Goal: Task Accomplishment & Management: Manage account settings

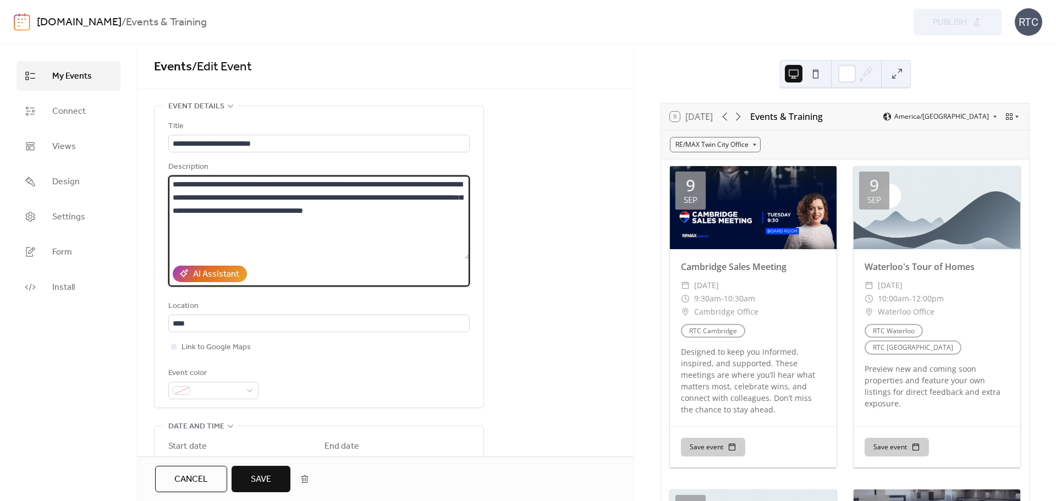
click at [443, 197] on textarea "**********" at bounding box center [318, 217] width 301 height 84
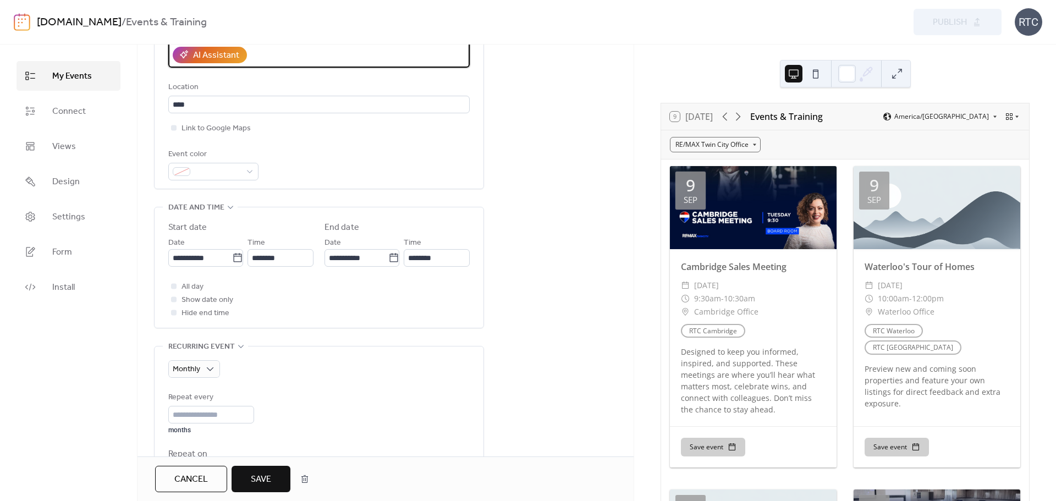
scroll to position [219, 0]
type textarea "**********"
click at [258, 482] on span "Save" at bounding box center [261, 479] width 20 height 13
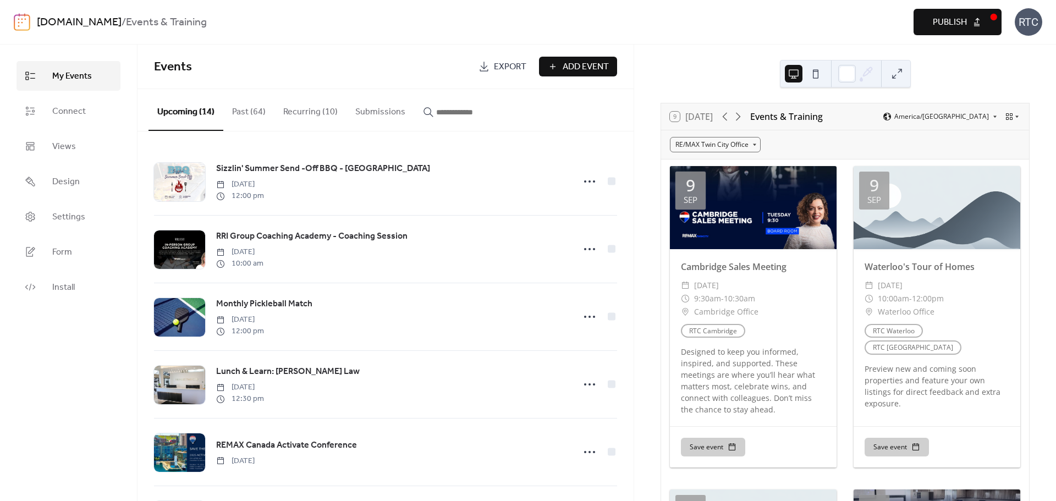
click at [310, 109] on button "Recurring (10)" at bounding box center [310, 109] width 72 height 41
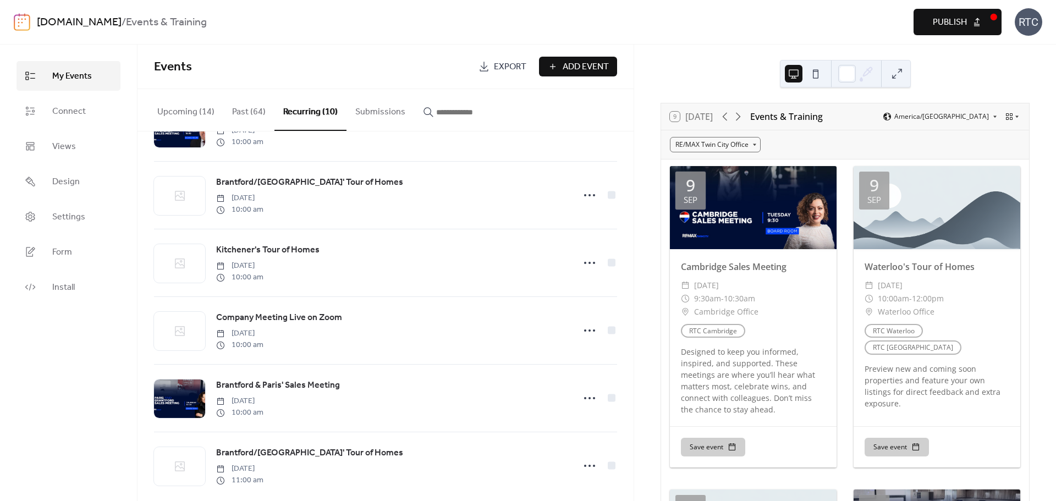
scroll to position [345, 0]
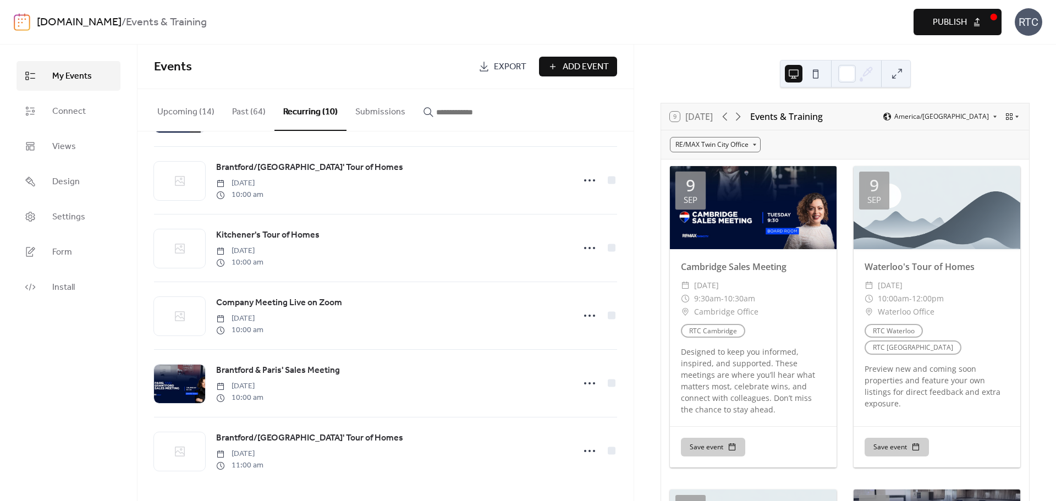
click at [963, 21] on span "Publish" at bounding box center [950, 22] width 34 height 13
click at [236, 113] on button "Past (64)" at bounding box center [248, 109] width 51 height 41
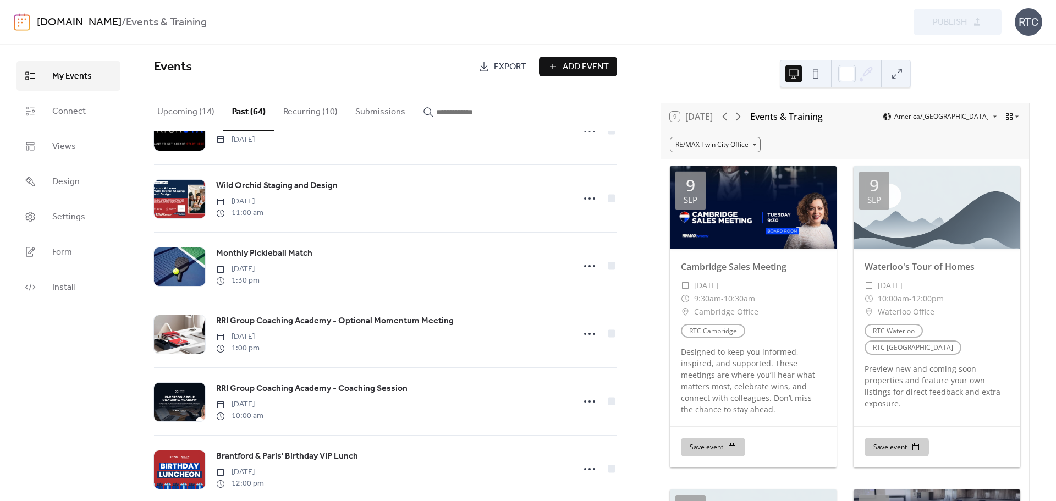
scroll to position [1539, 0]
click at [303, 112] on button "Recurring (10)" at bounding box center [310, 109] width 72 height 41
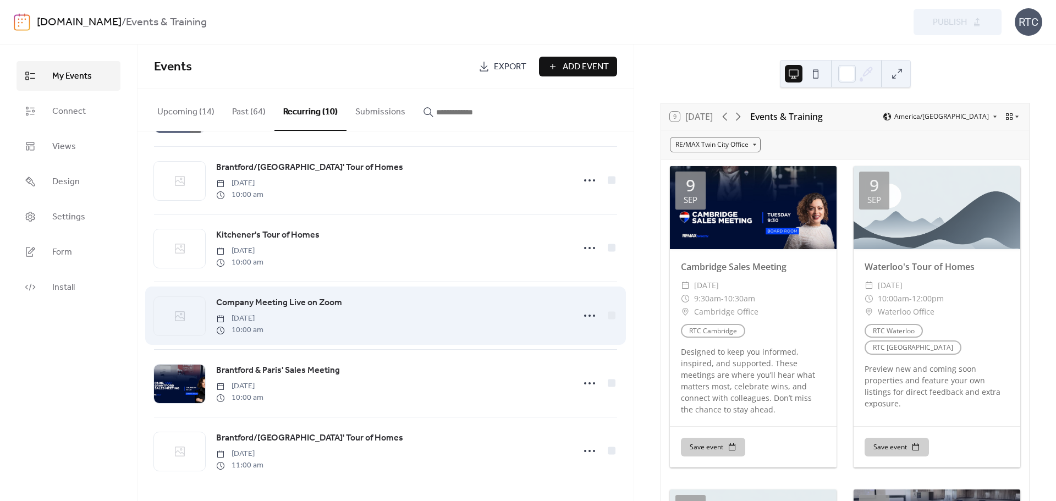
click at [319, 302] on span "Company Meeting Live on Zoom" at bounding box center [279, 302] width 126 height 13
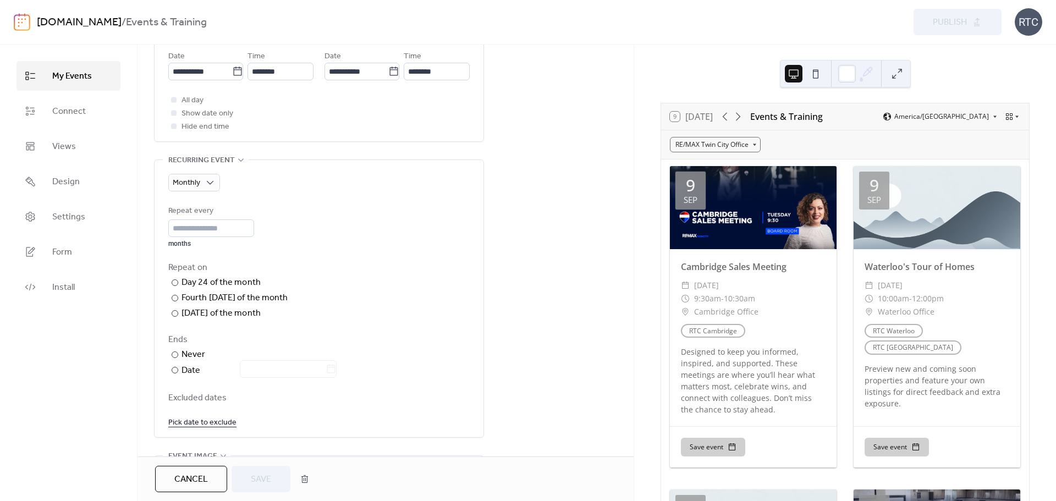
scroll to position [513, 0]
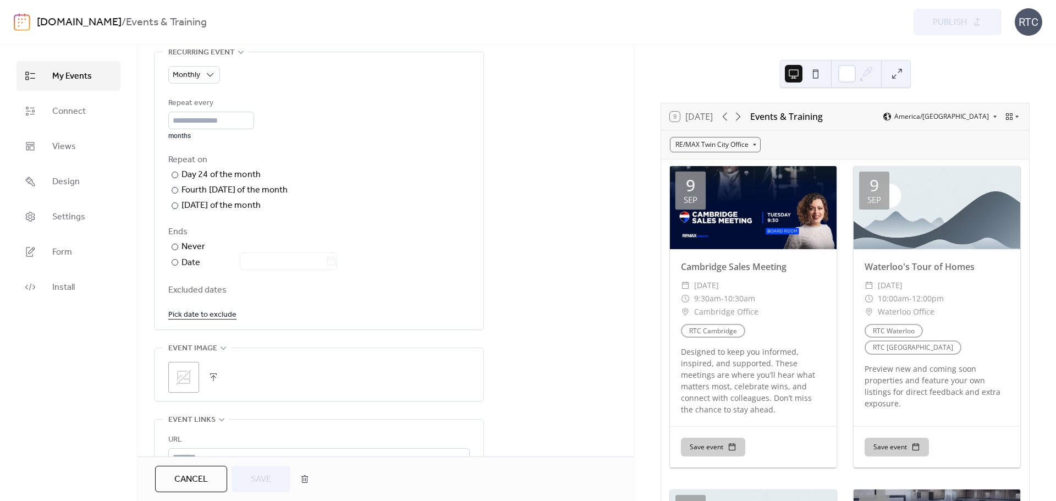
click at [183, 371] on icon at bounding box center [183, 377] width 15 height 15
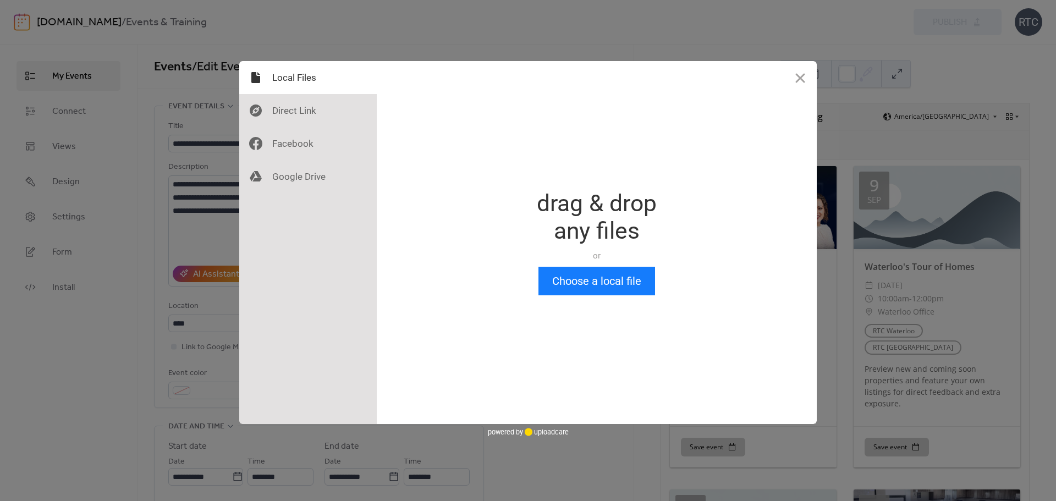
scroll to position [0, 0]
click at [586, 279] on button "Choose a local file" at bounding box center [596, 281] width 117 height 29
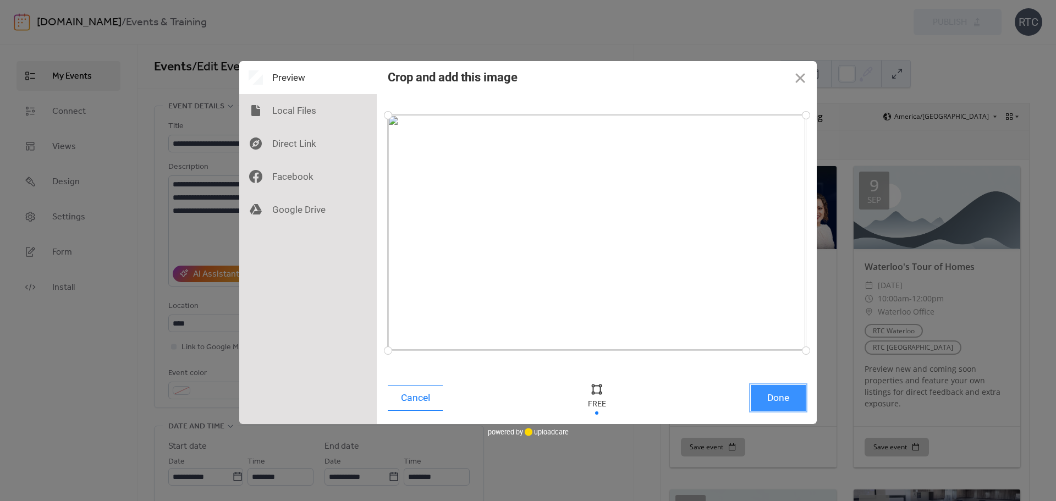
click at [772, 398] on button "Done" at bounding box center [778, 398] width 55 height 26
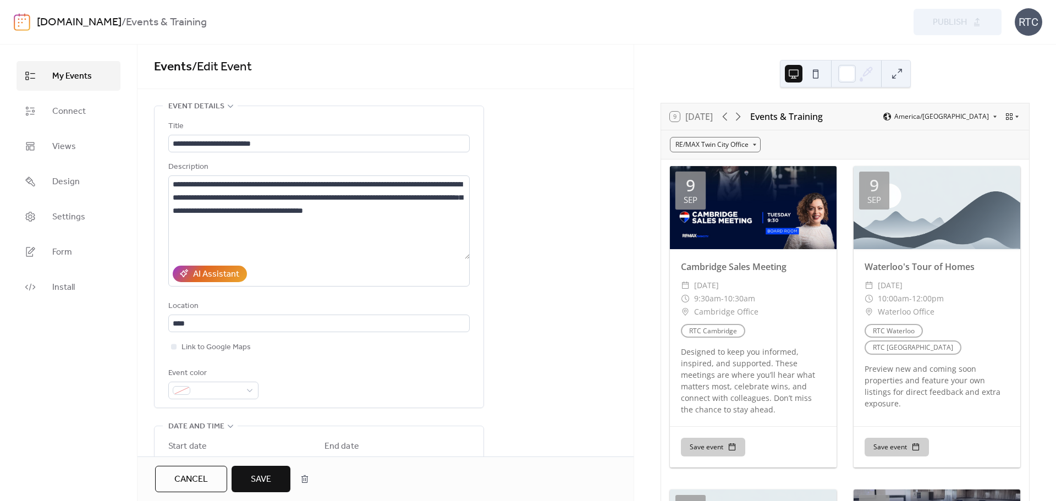
click at [268, 480] on span "Save" at bounding box center [261, 479] width 20 height 13
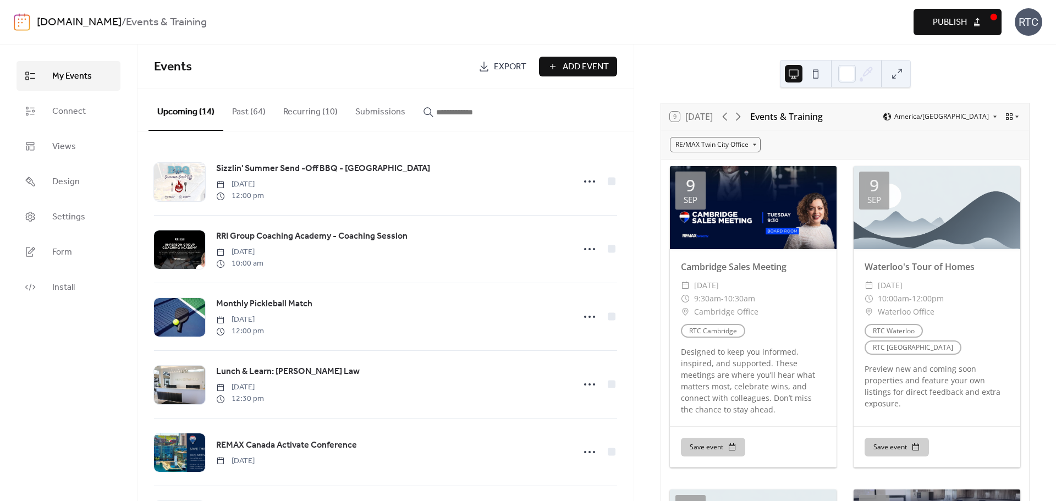
click at [961, 24] on span "Publish" at bounding box center [950, 22] width 34 height 13
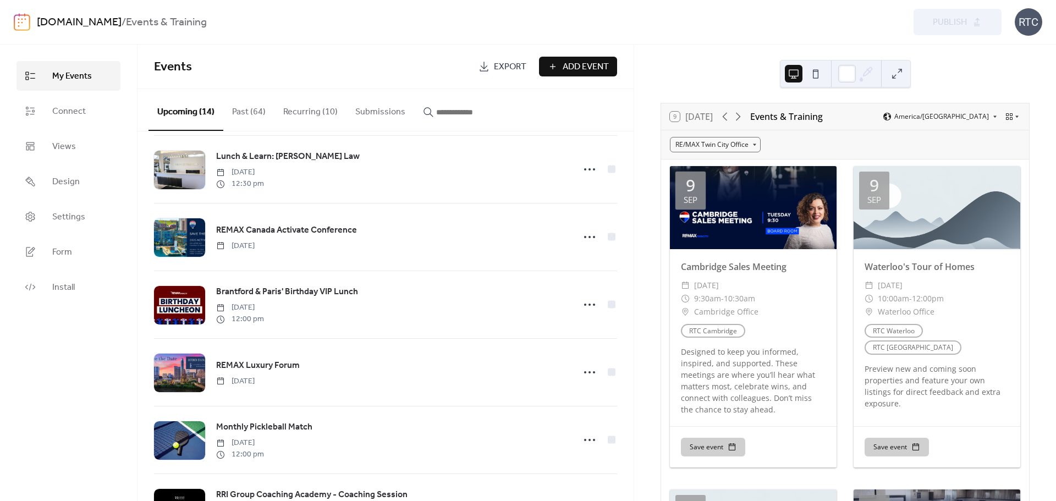
scroll to position [217, 0]
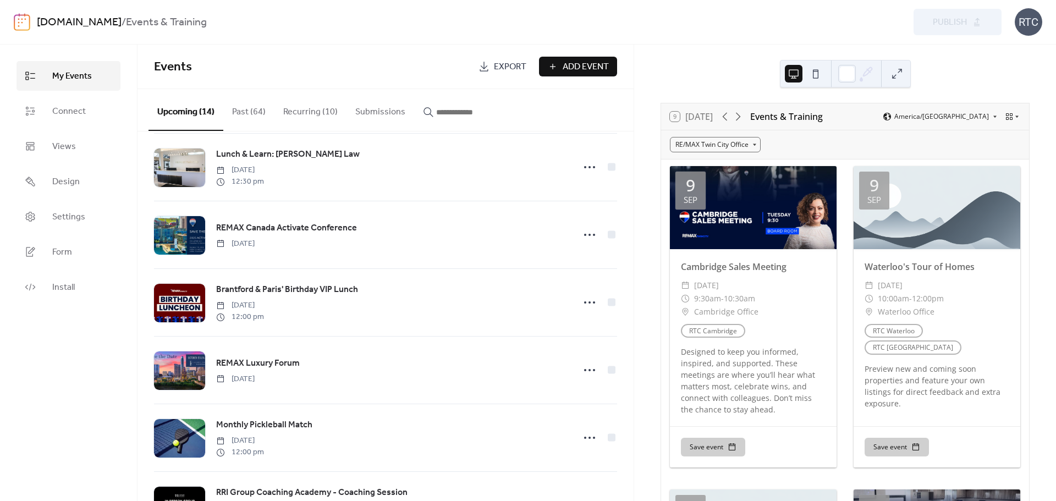
click at [295, 111] on button "Recurring (10)" at bounding box center [310, 109] width 72 height 41
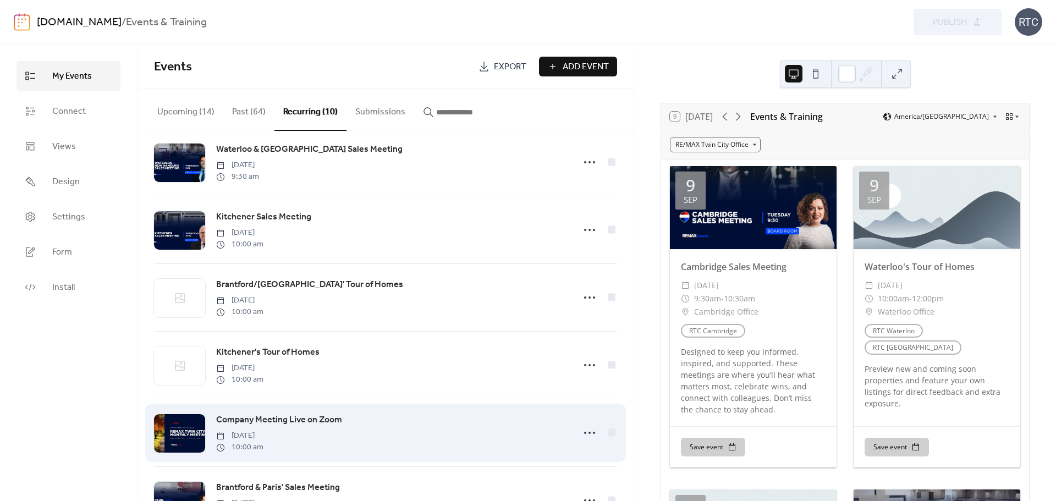
scroll to position [345, 0]
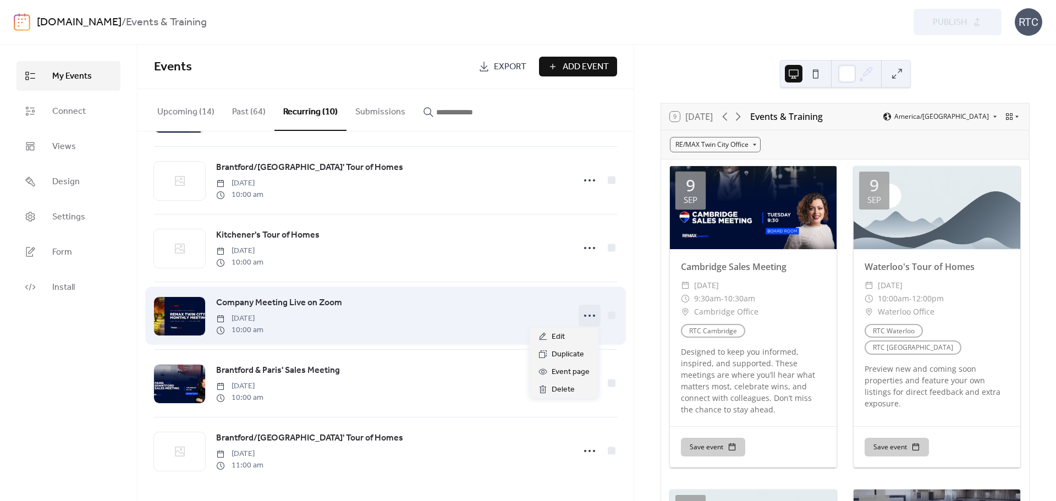
click at [585, 318] on icon at bounding box center [590, 316] width 18 height 18
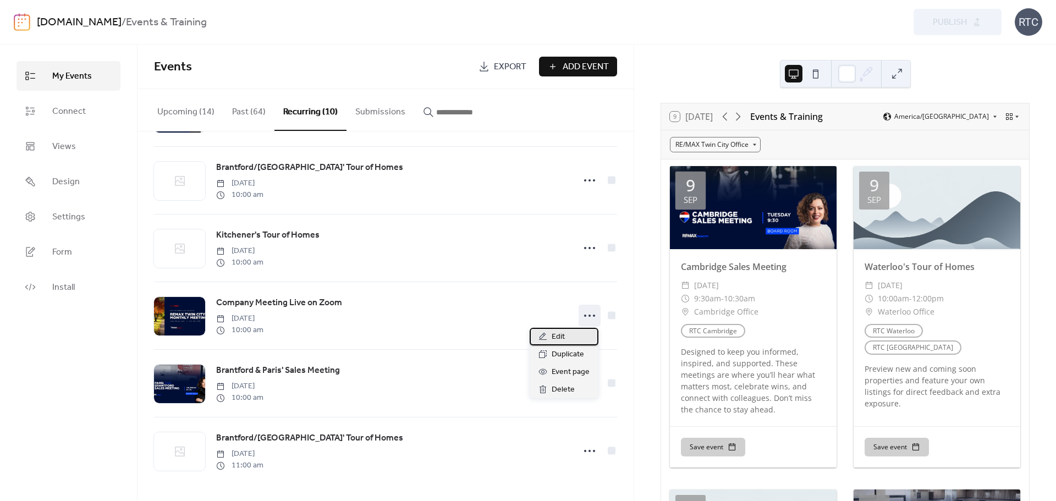
click at [556, 339] on span "Edit" at bounding box center [558, 336] width 13 height 13
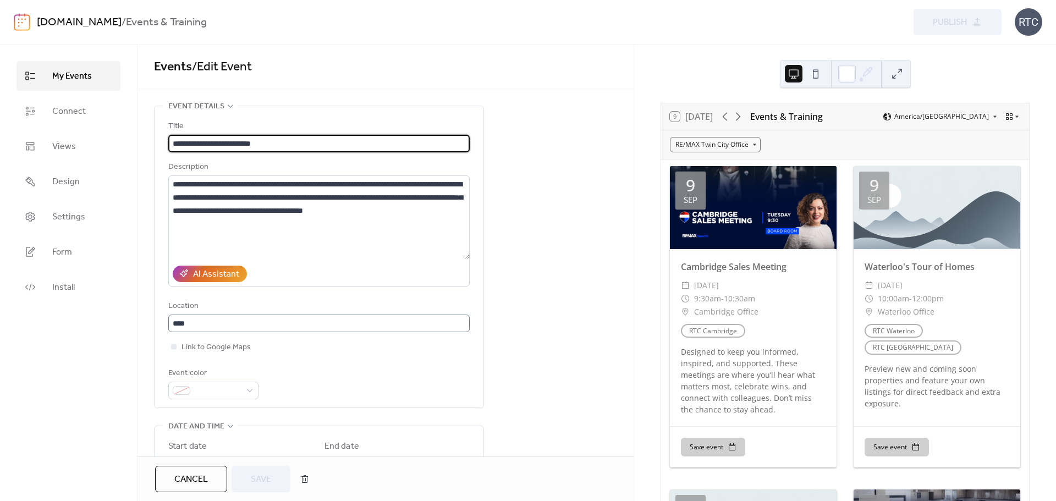
scroll to position [1, 0]
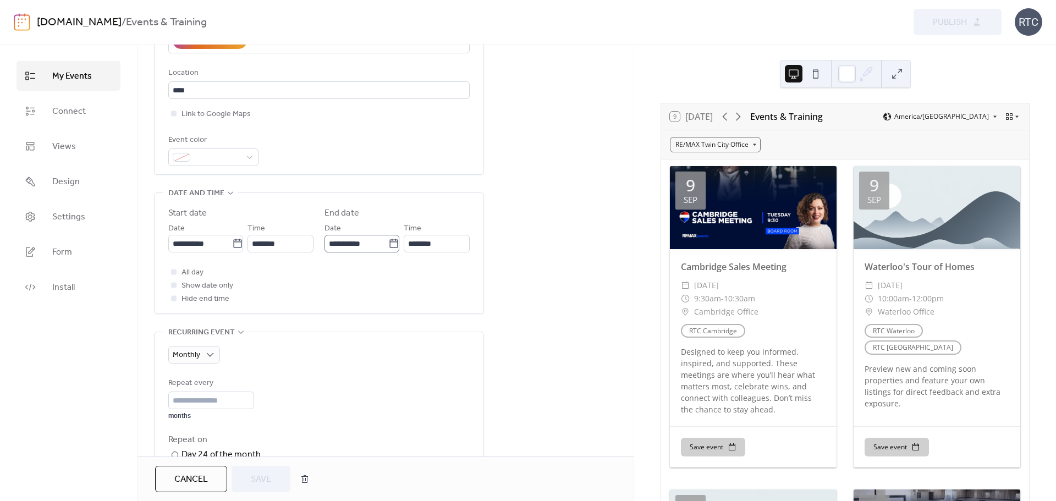
click at [390, 242] on icon at bounding box center [393, 243] width 11 height 11
click at [388, 242] on input "**********" at bounding box center [356, 244] width 64 height 18
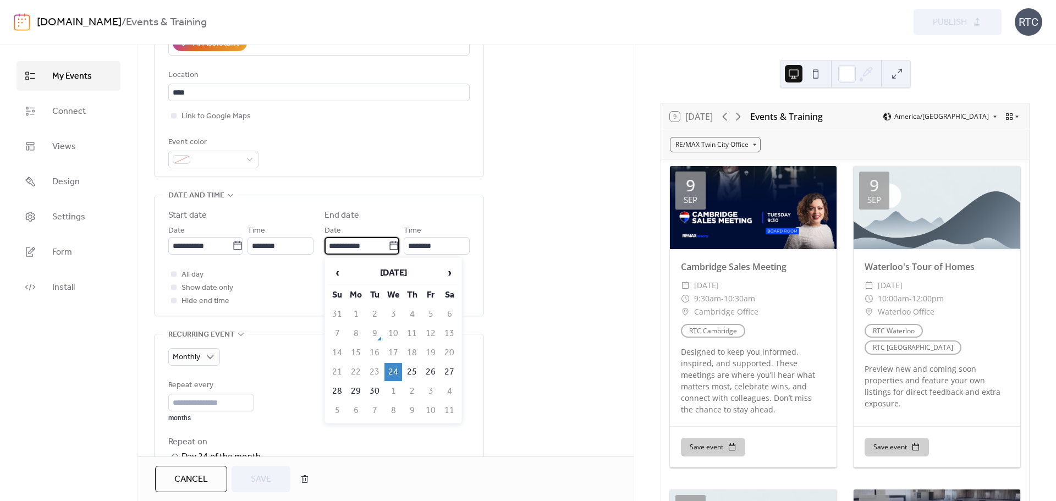
scroll to position [230, 0]
click at [446, 277] on span "›" at bounding box center [449, 273] width 16 height 22
click at [338, 273] on span "‹" at bounding box center [337, 273] width 16 height 22
click at [390, 371] on td "24" at bounding box center [393, 372] width 18 height 18
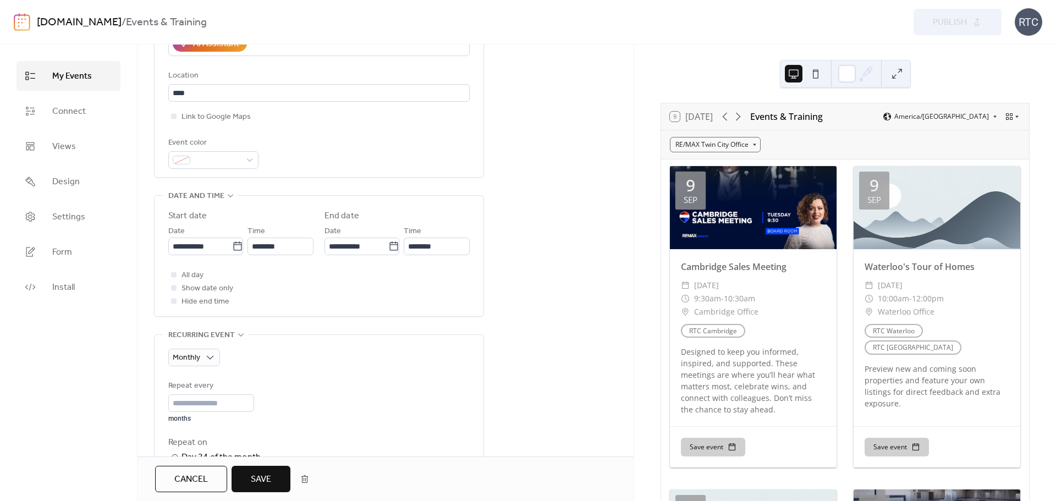
click at [285, 367] on div "Monthly Repeat every * months Repeat on ​ Day 24 of the month ​ Fourth [DATE] o…" at bounding box center [318, 476] width 301 height 255
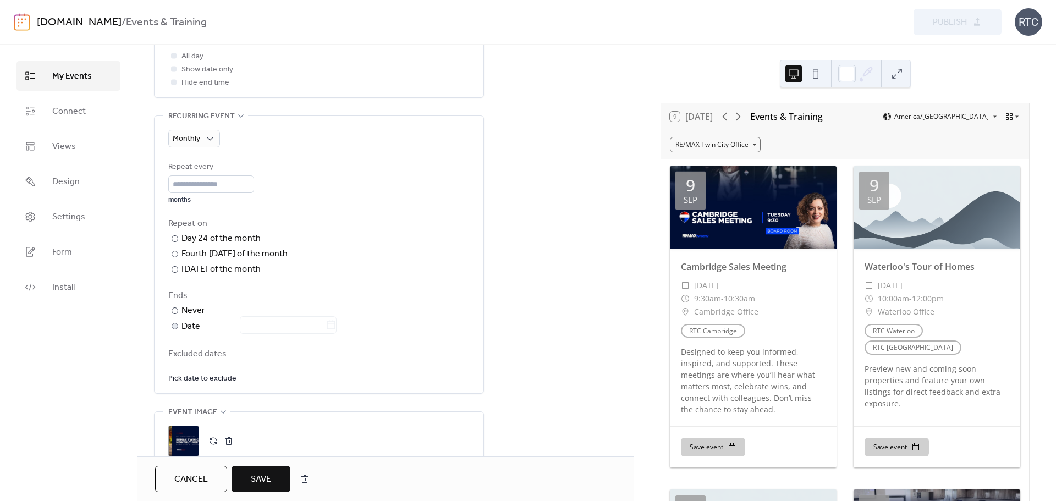
scroll to position [450, 0]
click at [179, 329] on label "​ Date" at bounding box center [253, 326] width 170 height 14
click at [334, 327] on icon at bounding box center [331, 323] width 8 height 9
click at [326, 327] on input "text" at bounding box center [283, 325] width 86 height 18
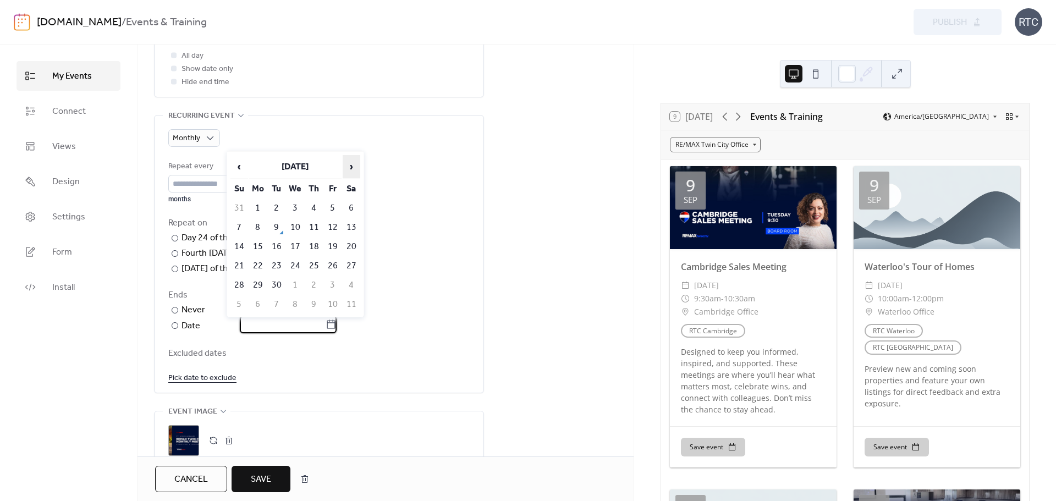
click at [351, 167] on span "›" at bounding box center [351, 167] width 16 height 22
click at [239, 304] on td "30" at bounding box center [239, 304] width 18 height 18
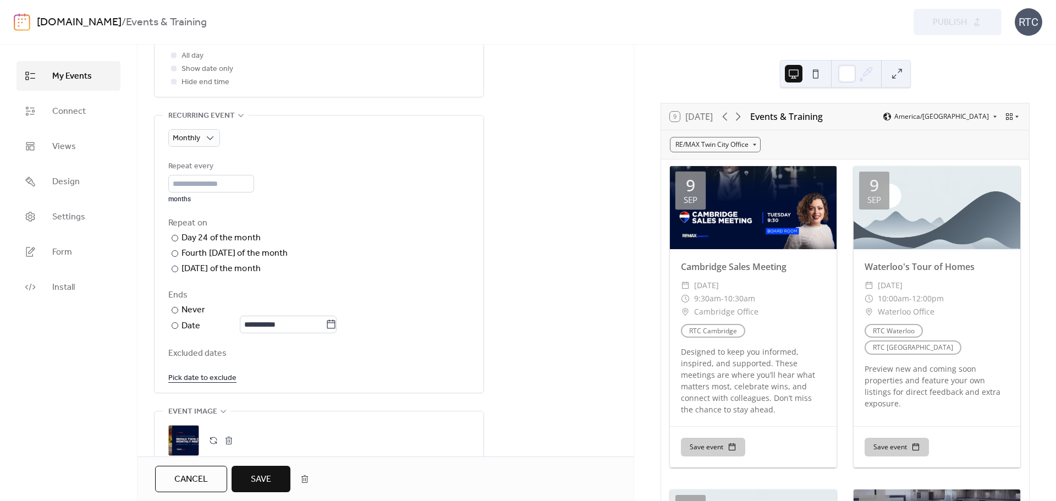
type input "**********"
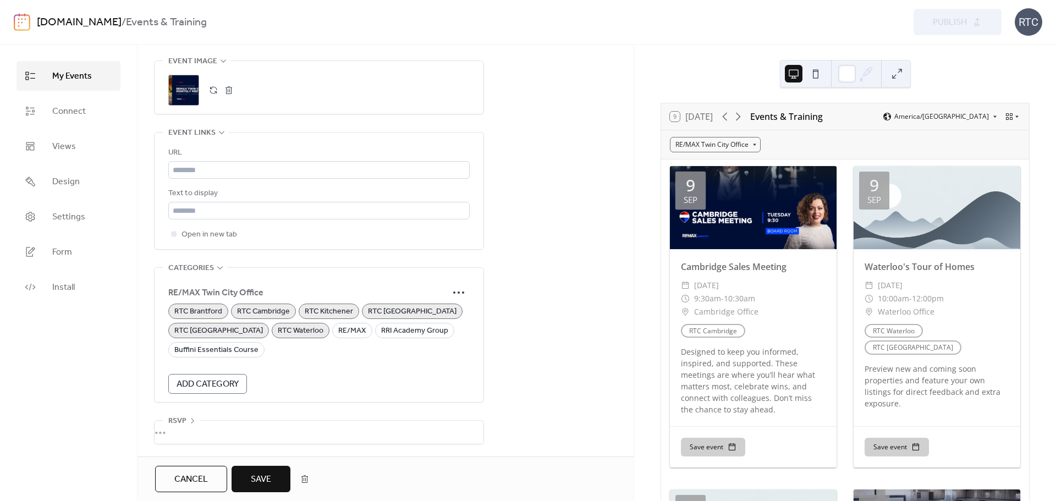
scroll to position [802, 0]
click at [219, 205] on input "text" at bounding box center [318, 211] width 301 height 18
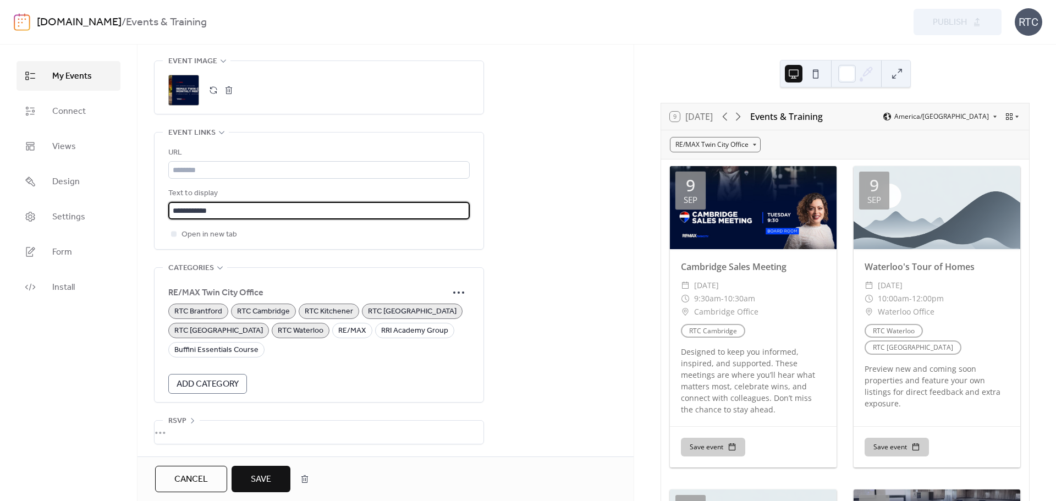
type input "**********"
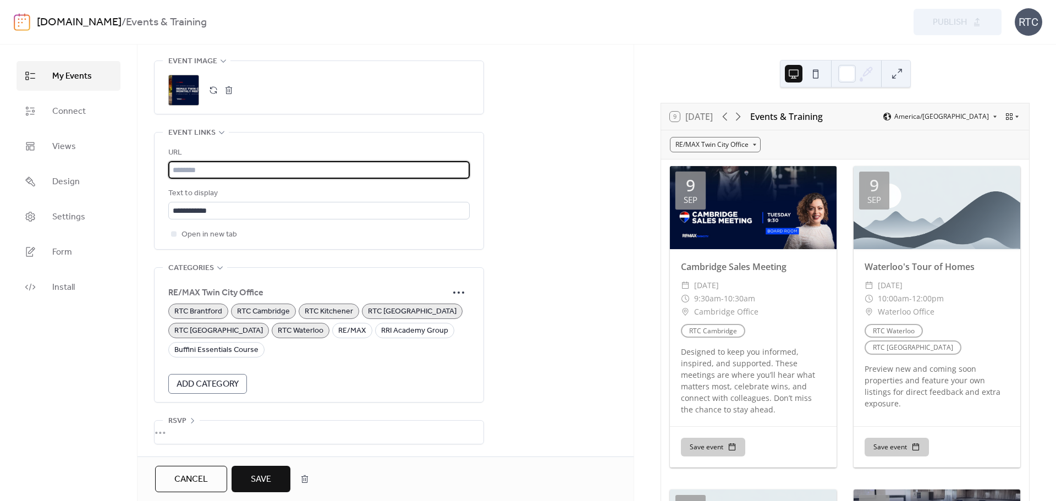
click at [276, 166] on input "text" at bounding box center [318, 170] width 301 height 18
paste input "**********"
type input "**********"
click at [259, 479] on span "Save" at bounding box center [261, 479] width 20 height 13
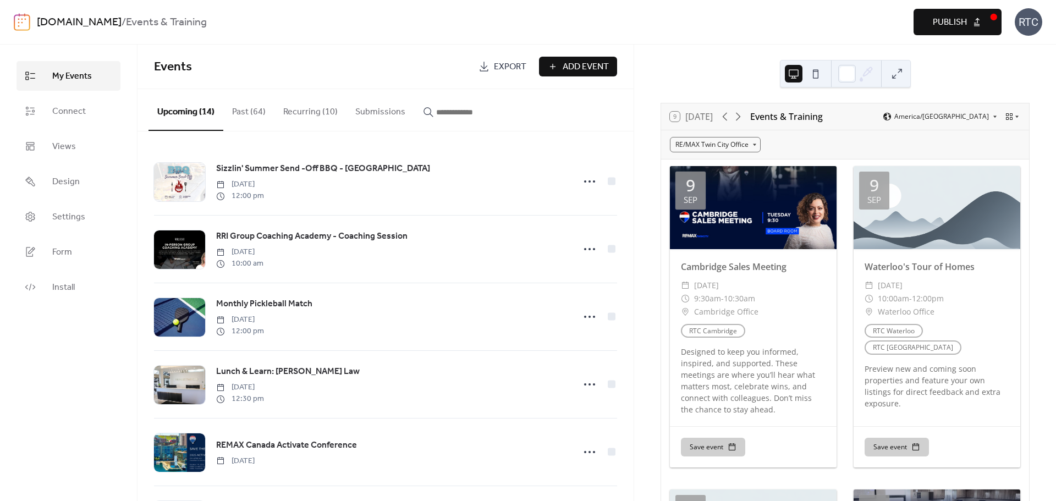
click at [327, 114] on button "Recurring (10)" at bounding box center [310, 109] width 72 height 41
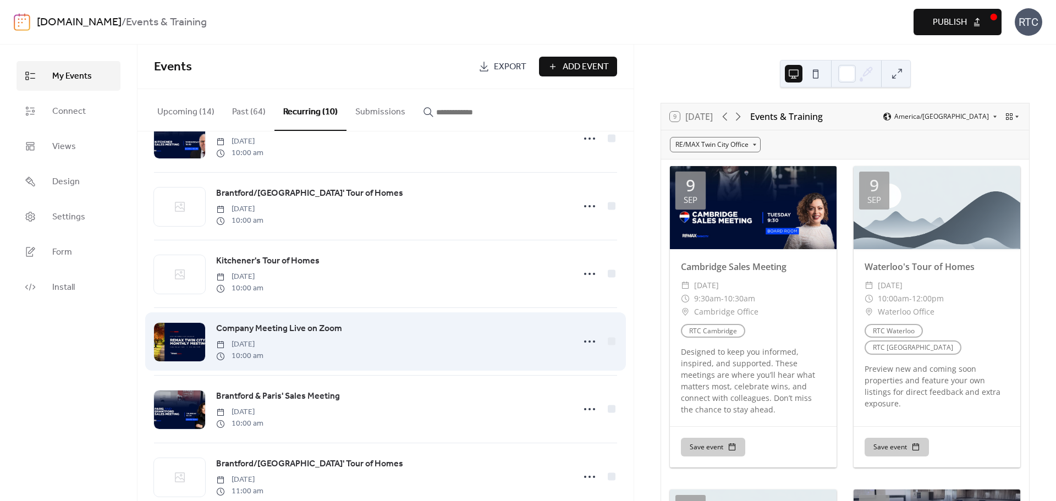
scroll to position [345, 0]
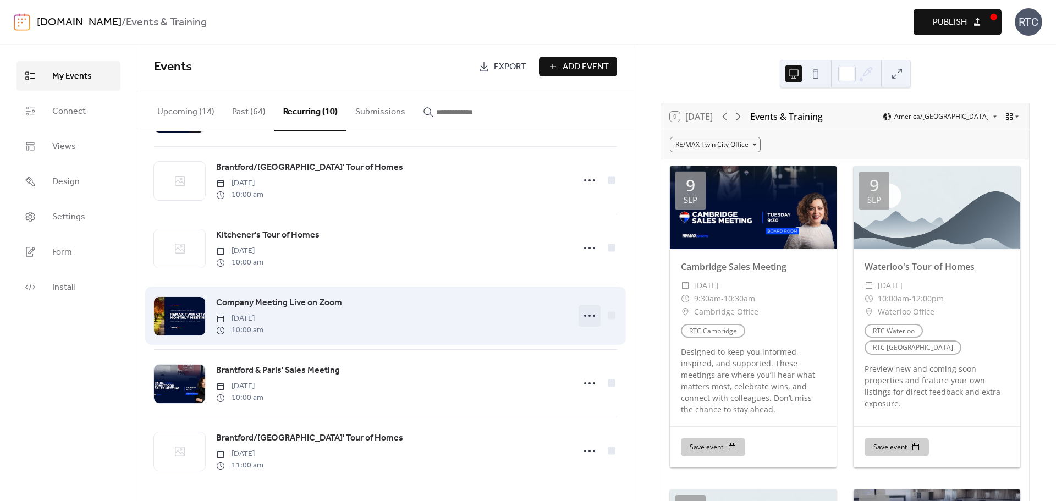
click at [589, 316] on icon at bounding box center [590, 316] width 18 height 18
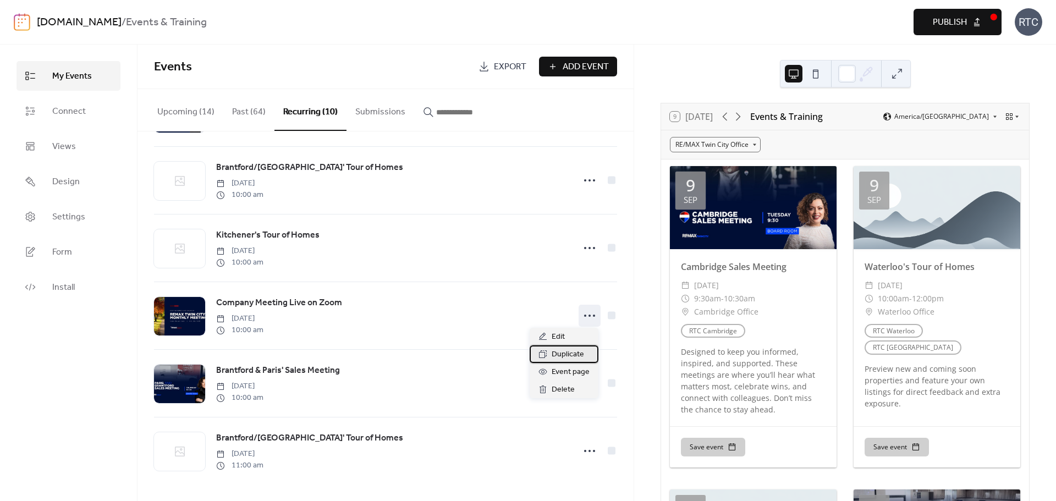
click at [573, 357] on span "Duplicate" at bounding box center [568, 354] width 32 height 13
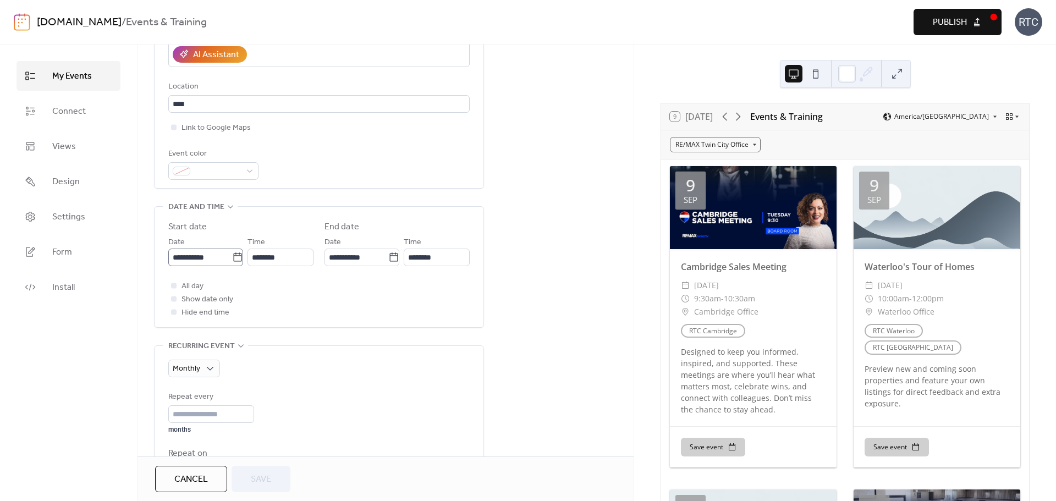
scroll to position [220, 0]
click at [233, 254] on icon at bounding box center [237, 256] width 8 height 9
click at [232, 254] on input "**********" at bounding box center [200, 257] width 64 height 18
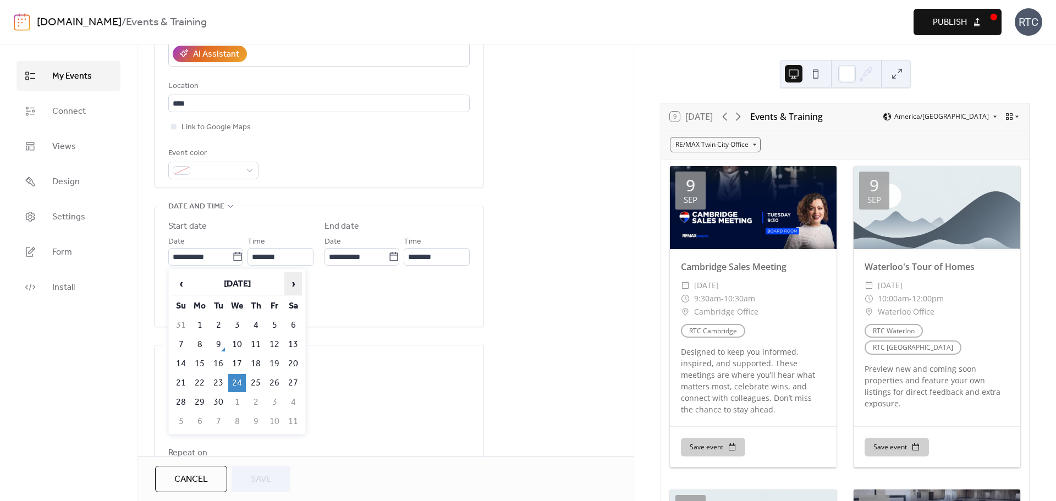
click at [290, 282] on span "›" at bounding box center [293, 284] width 16 height 22
click at [291, 282] on span "›" at bounding box center [293, 284] width 16 height 22
click at [294, 284] on span "›" at bounding box center [293, 284] width 16 height 22
click at [236, 398] on td "28" at bounding box center [237, 402] width 18 height 18
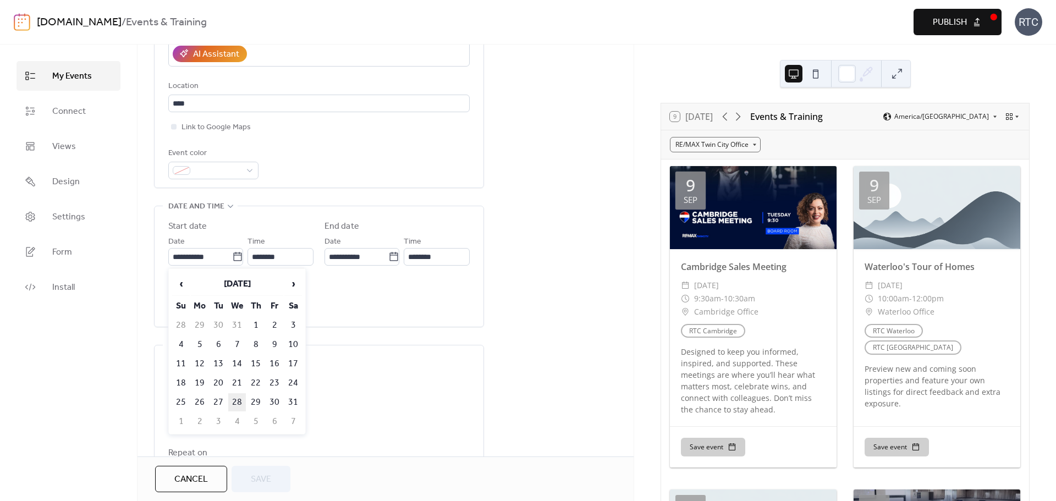
type input "**********"
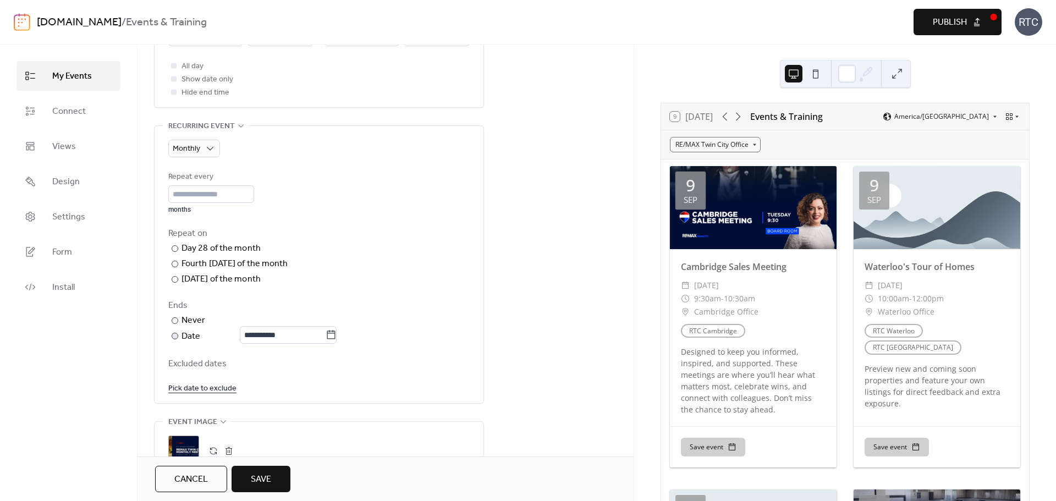
scroll to position [440, 0]
click at [337, 336] on icon at bounding box center [331, 334] width 11 height 11
click at [326, 336] on input "**********" at bounding box center [283, 335] width 86 height 18
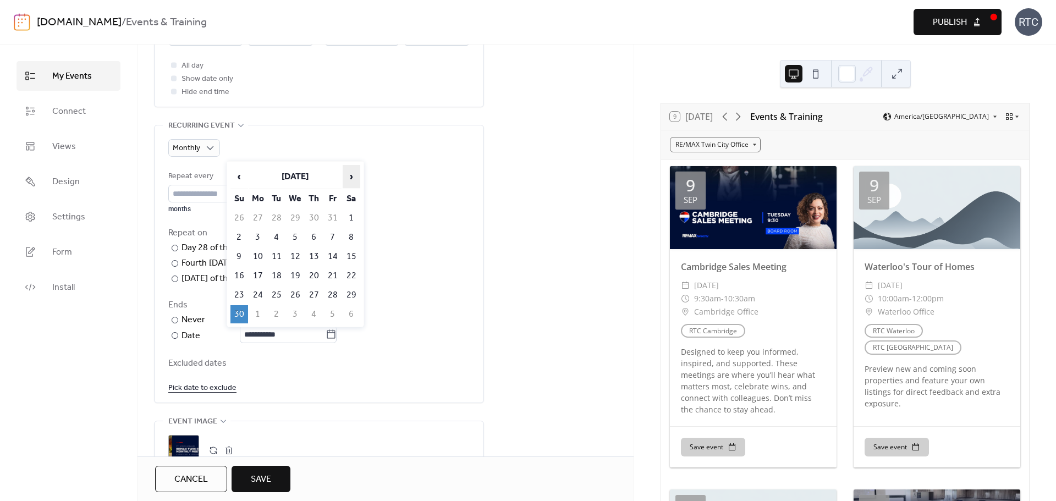
click at [354, 178] on span "›" at bounding box center [351, 177] width 16 height 22
click at [277, 315] on td "31" at bounding box center [277, 314] width 18 height 18
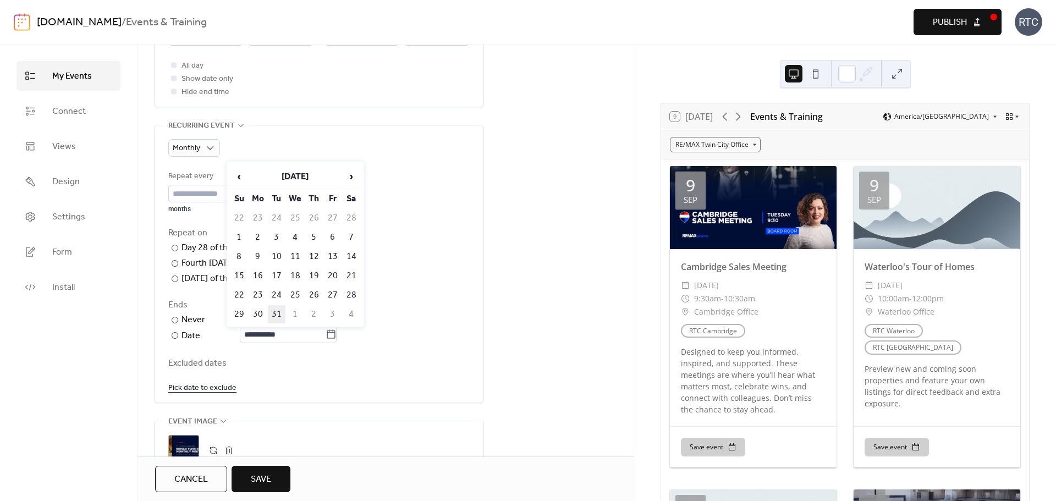
type input "**********"
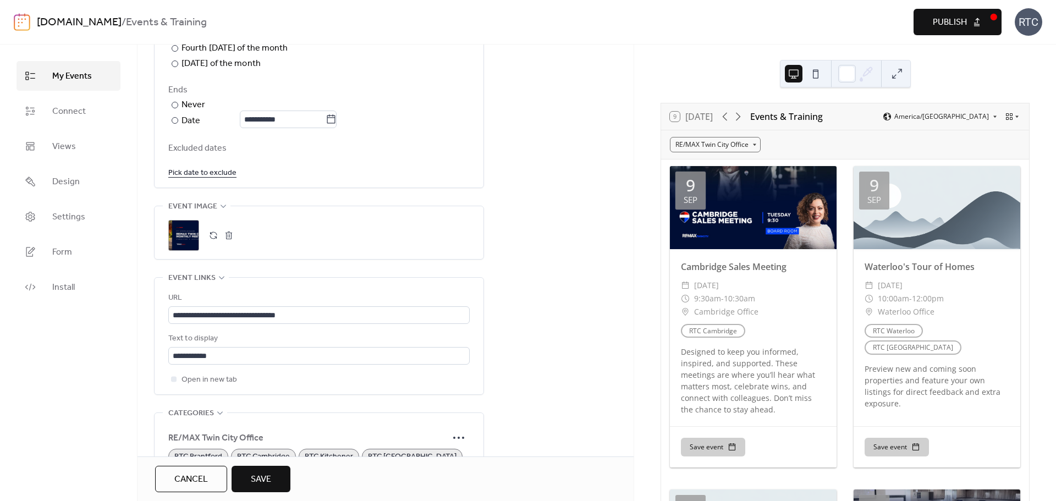
click at [229, 236] on button "button" at bounding box center [228, 235] width 15 height 15
click at [214, 231] on button "button" at bounding box center [213, 234] width 15 height 15
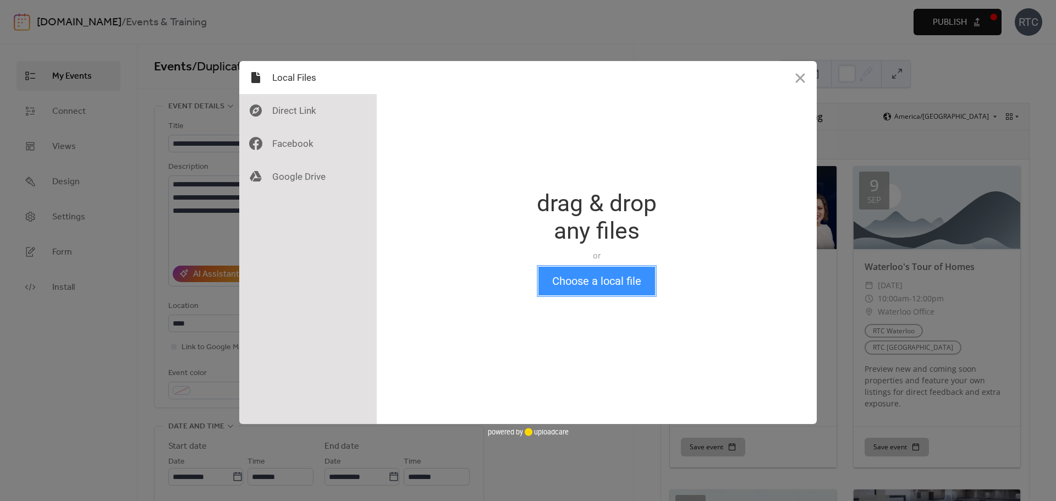
click at [623, 283] on button "Choose a local file" at bounding box center [596, 281] width 117 height 29
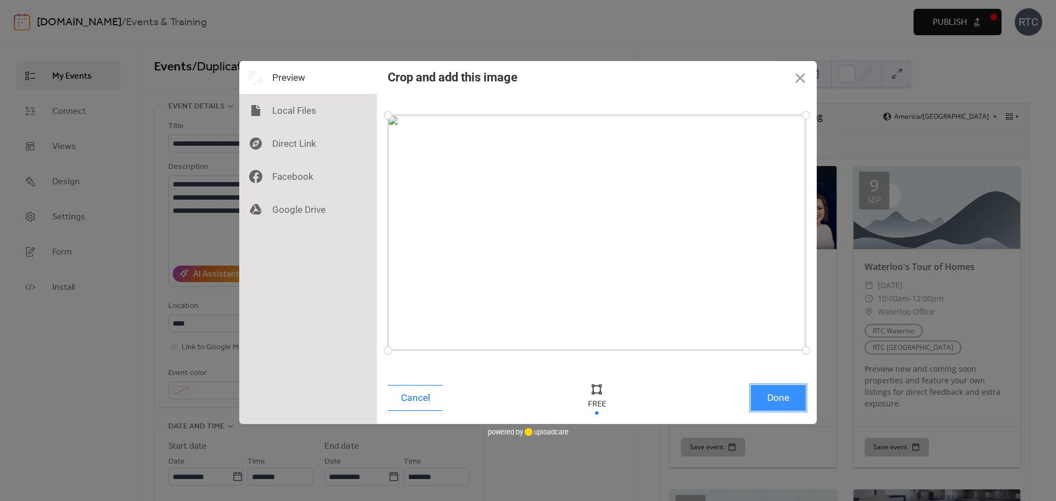
click at [775, 400] on button "Done" at bounding box center [778, 398] width 55 height 26
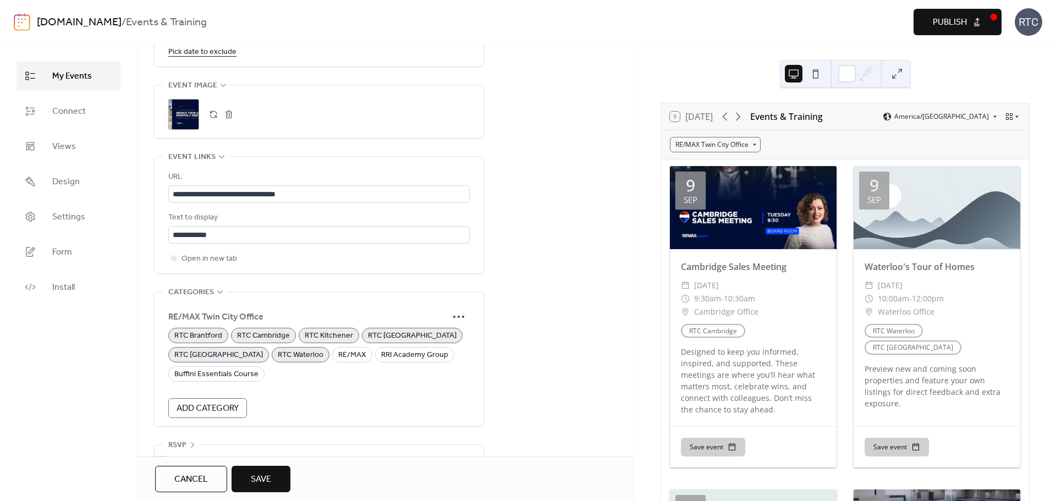
scroll to position [802, 0]
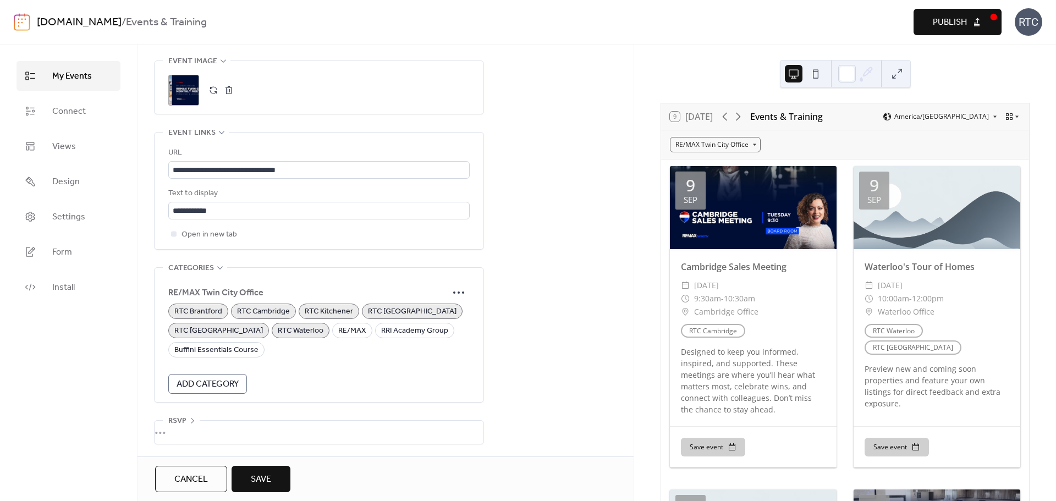
click at [271, 480] on span "Save" at bounding box center [261, 479] width 20 height 13
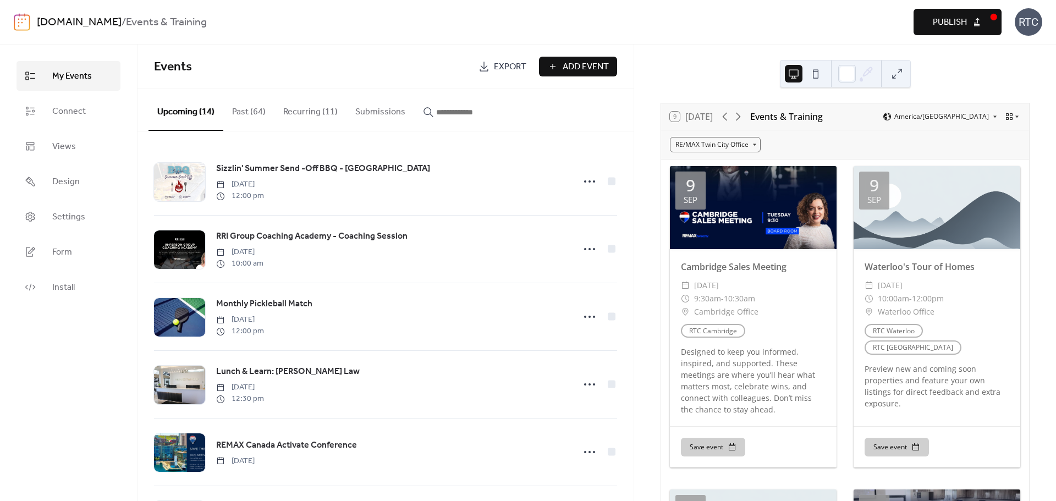
click at [325, 119] on button "Recurring (11)" at bounding box center [310, 109] width 72 height 41
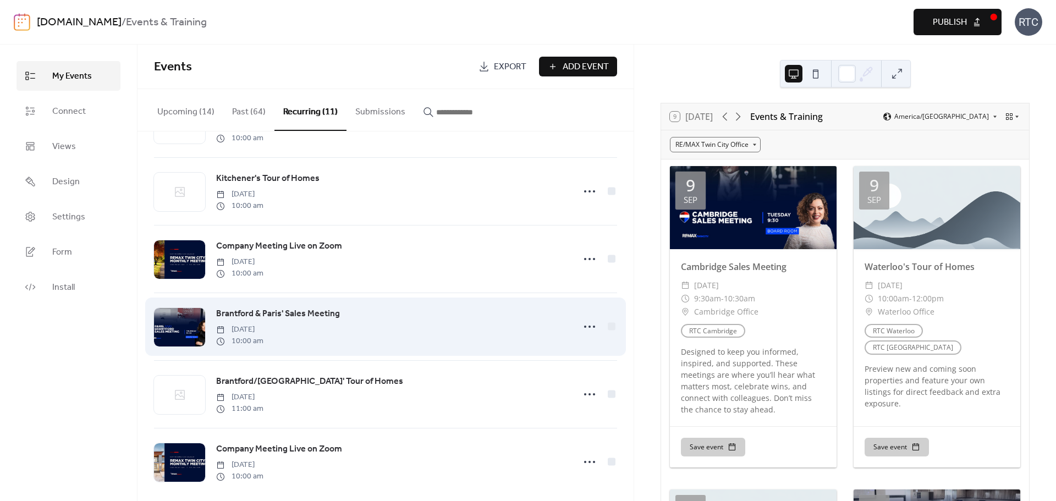
scroll to position [413, 0]
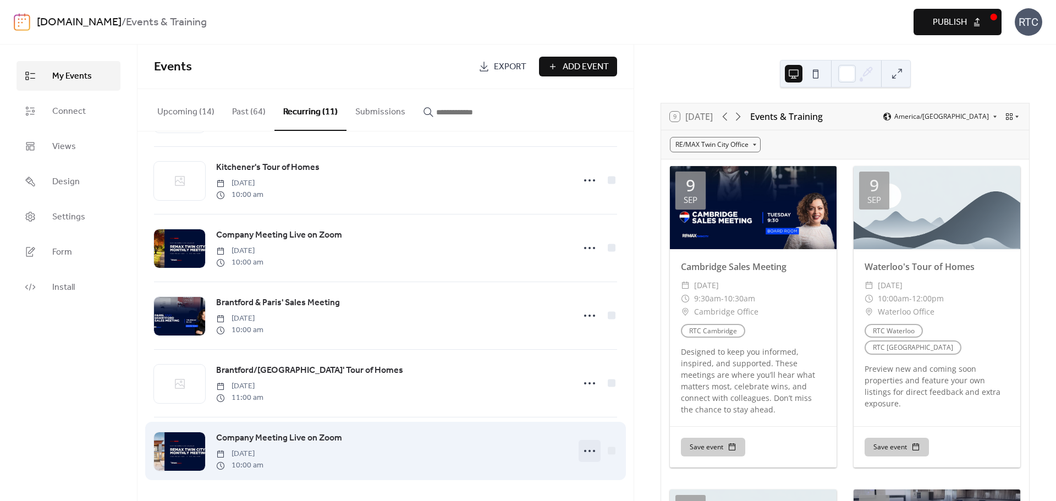
click at [588, 452] on icon at bounding box center [590, 451] width 18 height 18
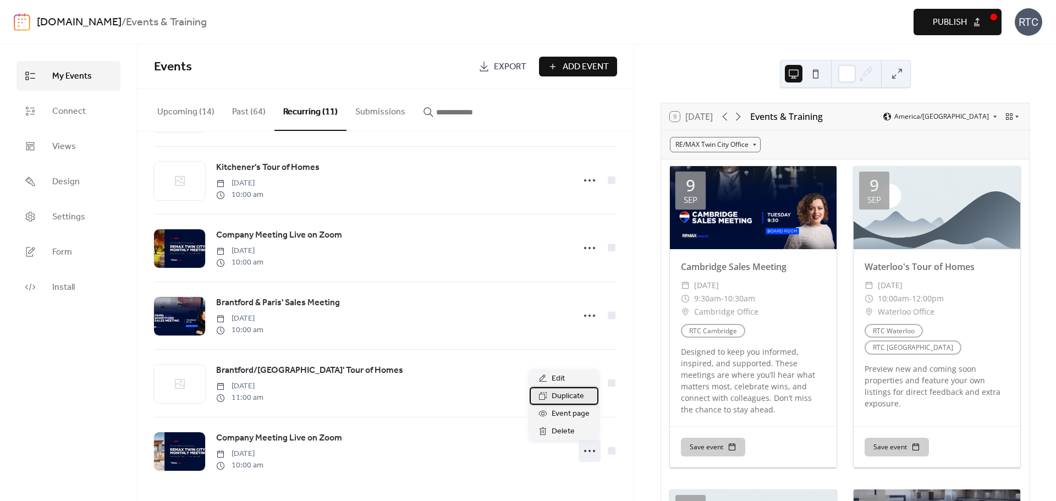
click at [578, 392] on span "Duplicate" at bounding box center [568, 396] width 32 height 13
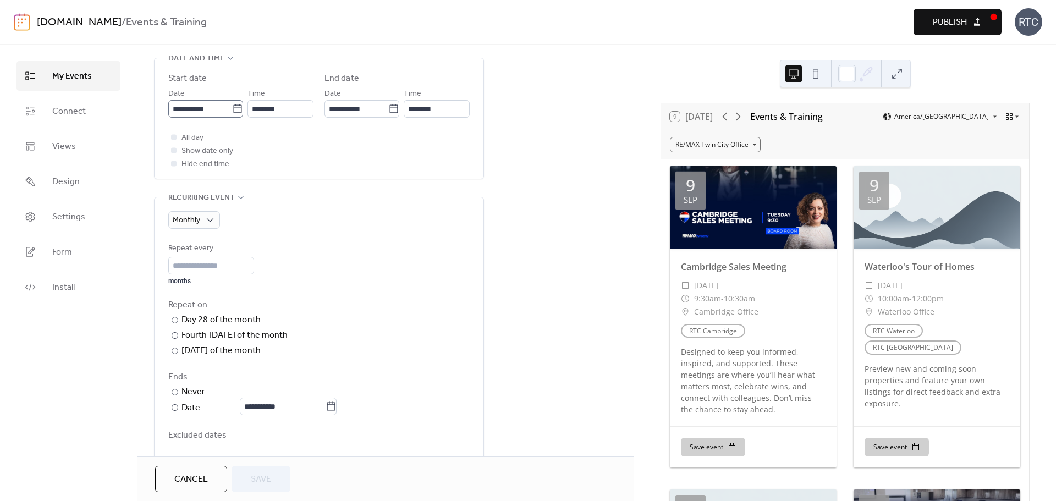
click at [236, 107] on icon at bounding box center [237, 108] width 11 height 11
click at [232, 107] on input "**********" at bounding box center [200, 109] width 64 height 18
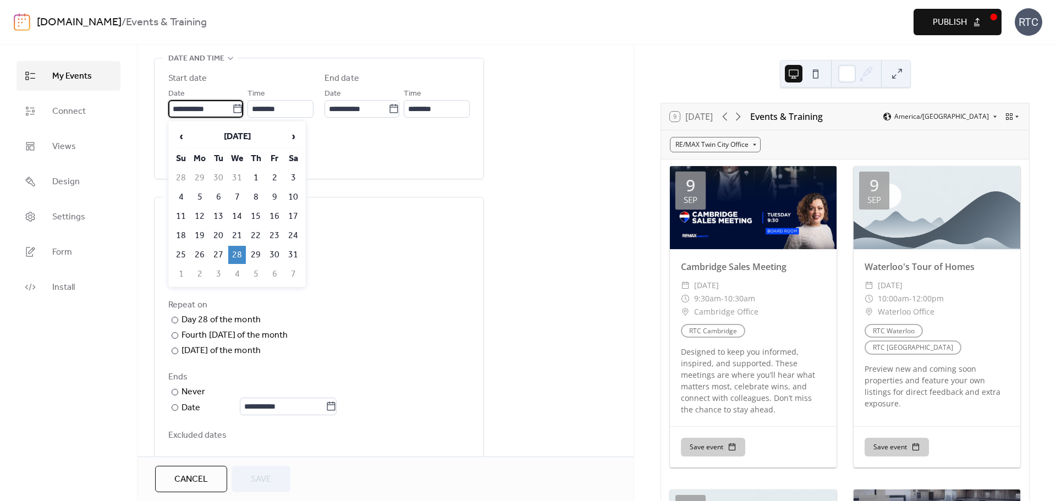
scroll to position [367, 0]
click at [294, 132] on span "›" at bounding box center [293, 136] width 16 height 22
click at [291, 135] on span "›" at bounding box center [293, 136] width 16 height 22
click at [238, 254] on td "29" at bounding box center [237, 255] width 18 height 18
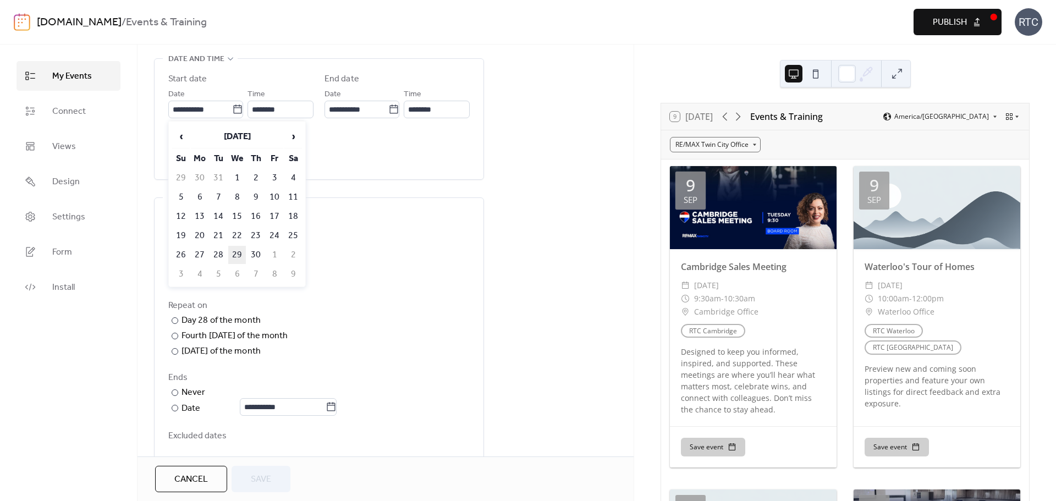
type input "**********"
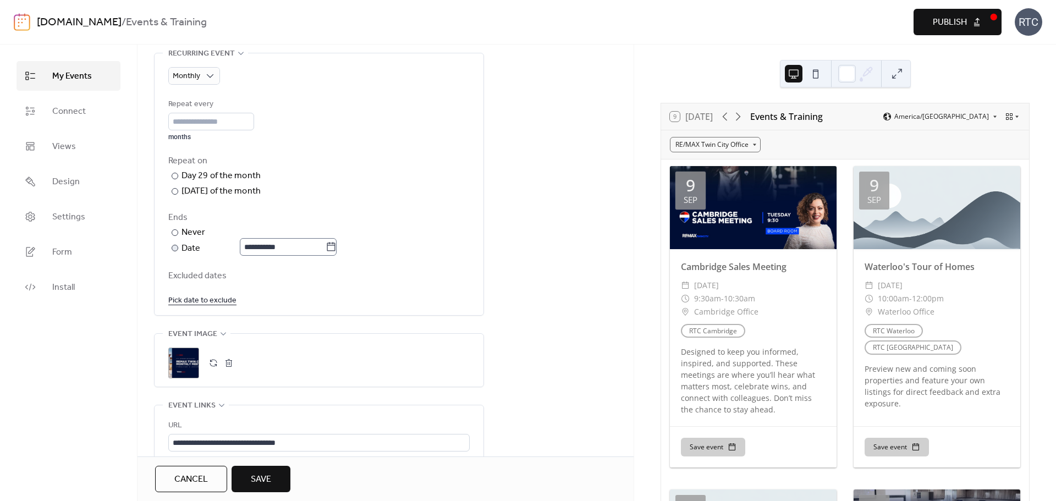
scroll to position [513, 0]
click at [199, 229] on div "Never" at bounding box center [193, 231] width 24 height 13
click at [233, 363] on button "button" at bounding box center [228, 361] width 15 height 15
click at [212, 361] on button "button" at bounding box center [213, 361] width 15 height 15
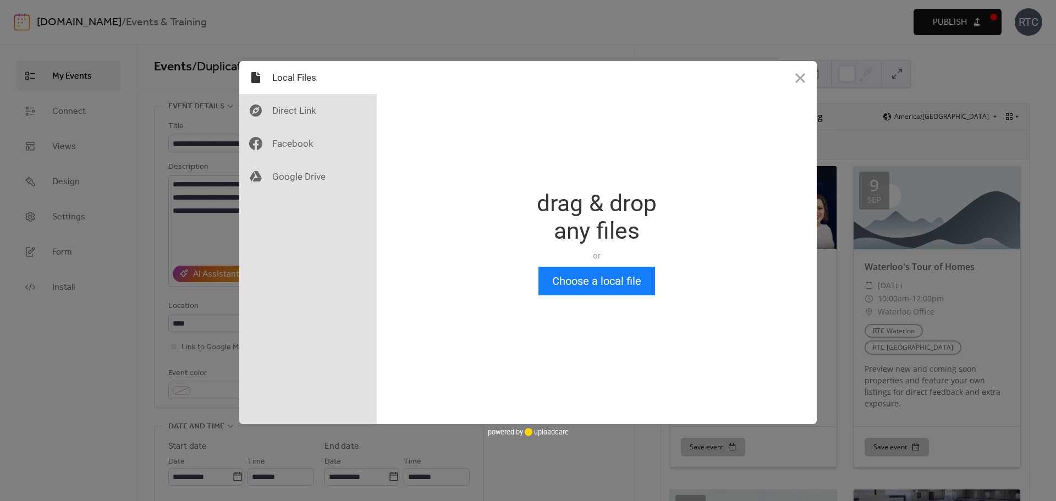
scroll to position [0, 0]
click at [583, 273] on button "Choose a local file" at bounding box center [596, 281] width 117 height 29
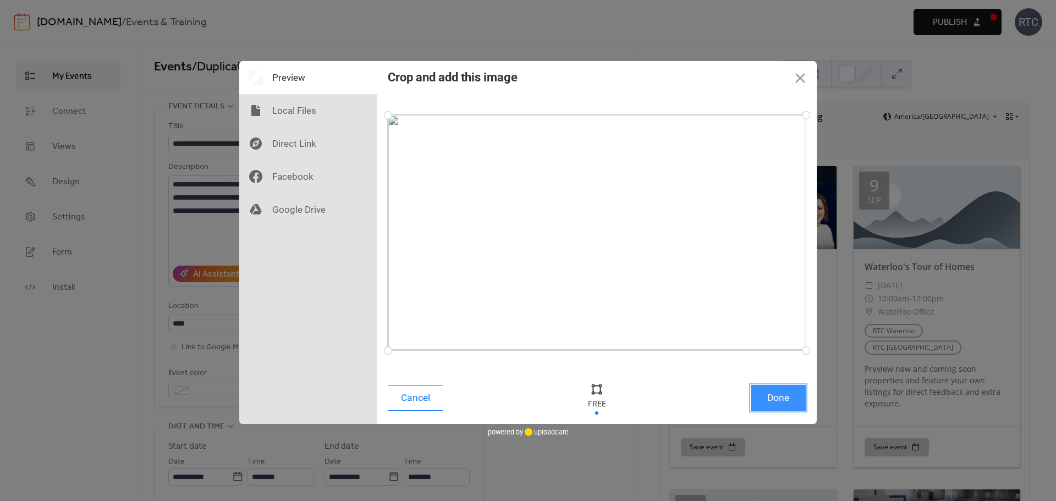
click at [770, 402] on button "Done" at bounding box center [778, 398] width 55 height 26
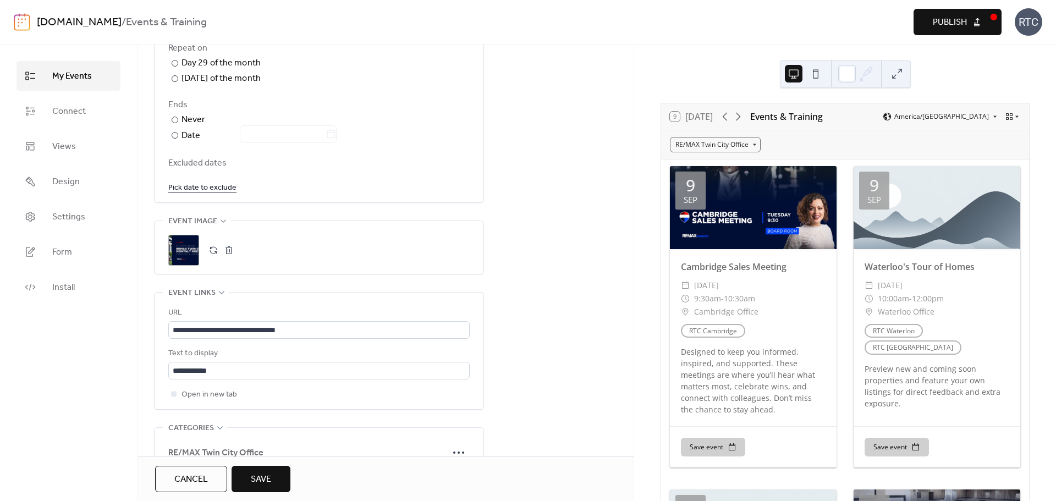
click at [258, 483] on span "Save" at bounding box center [261, 479] width 20 height 13
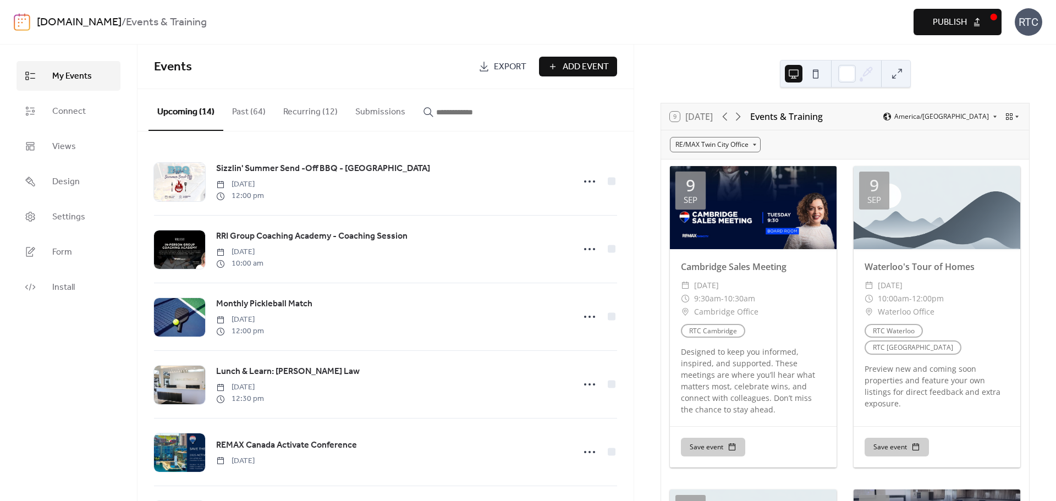
click at [965, 16] on span "Publish" at bounding box center [950, 22] width 34 height 13
click at [326, 118] on button "Recurring (12)" at bounding box center [310, 109] width 72 height 41
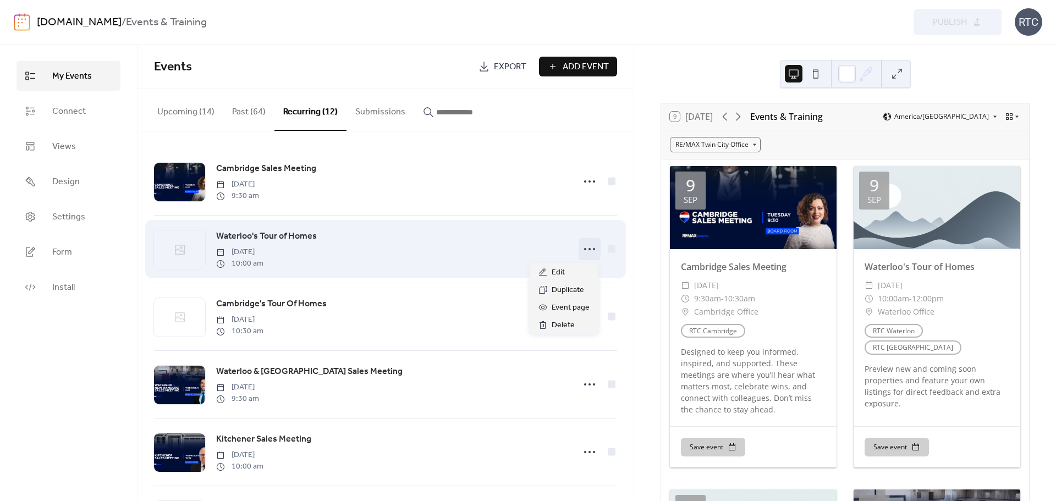
click at [581, 247] on icon at bounding box center [590, 249] width 18 height 18
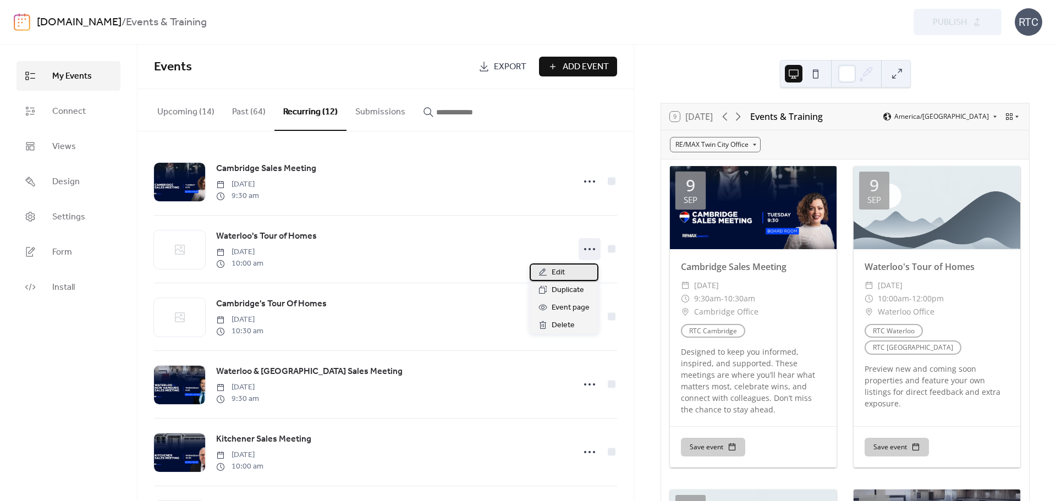
click at [558, 273] on span "Edit" at bounding box center [558, 272] width 13 height 13
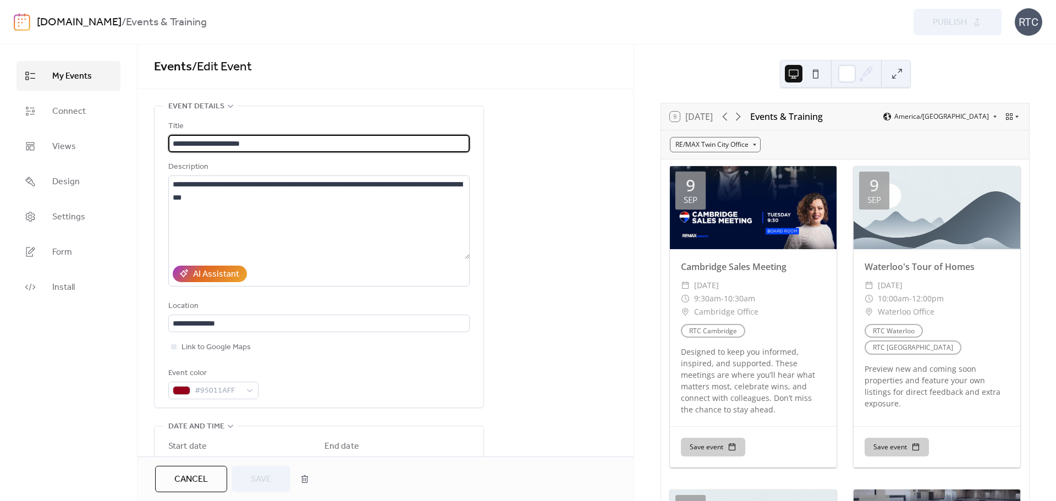
drag, startPoint x: 202, startPoint y: 141, endPoint x: 208, endPoint y: 140, distance: 5.5
click at [208, 140] on input "**********" at bounding box center [318, 144] width 301 height 18
drag, startPoint x: 205, startPoint y: 142, endPoint x: 270, endPoint y: 146, distance: 65.0
click at [270, 146] on input "**********" at bounding box center [318, 144] width 301 height 18
type input "**********"
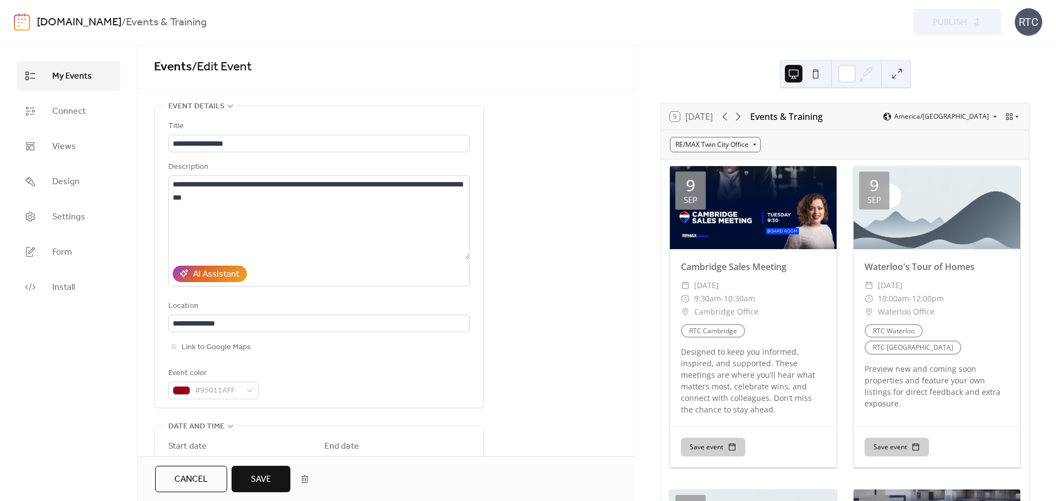
click at [261, 482] on span "Save" at bounding box center [261, 479] width 20 height 13
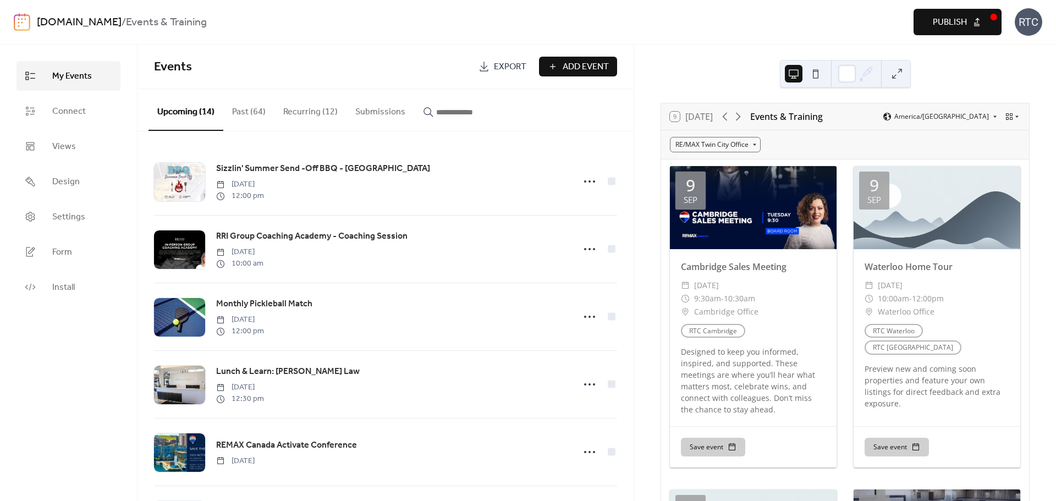
click at [310, 115] on button "Recurring (12)" at bounding box center [310, 109] width 72 height 41
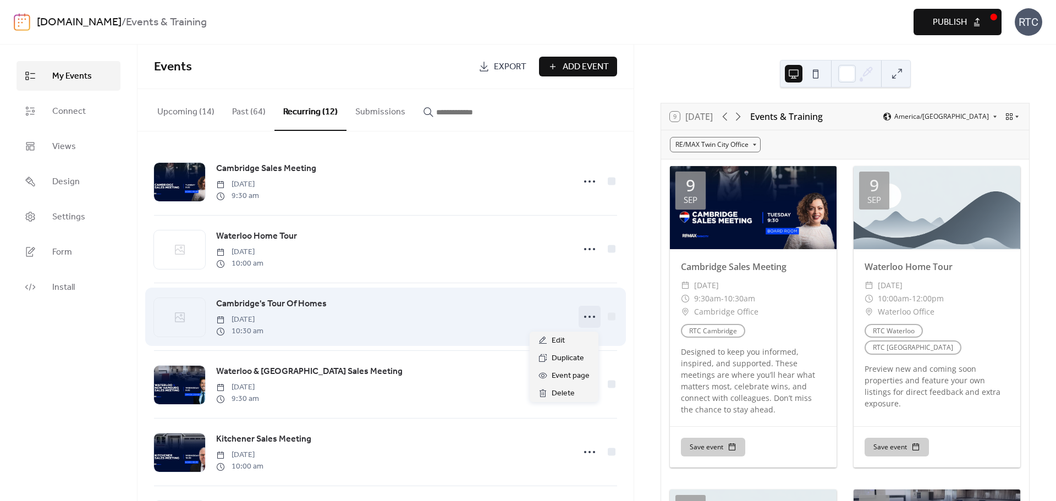
click at [588, 320] on icon at bounding box center [590, 317] width 18 height 18
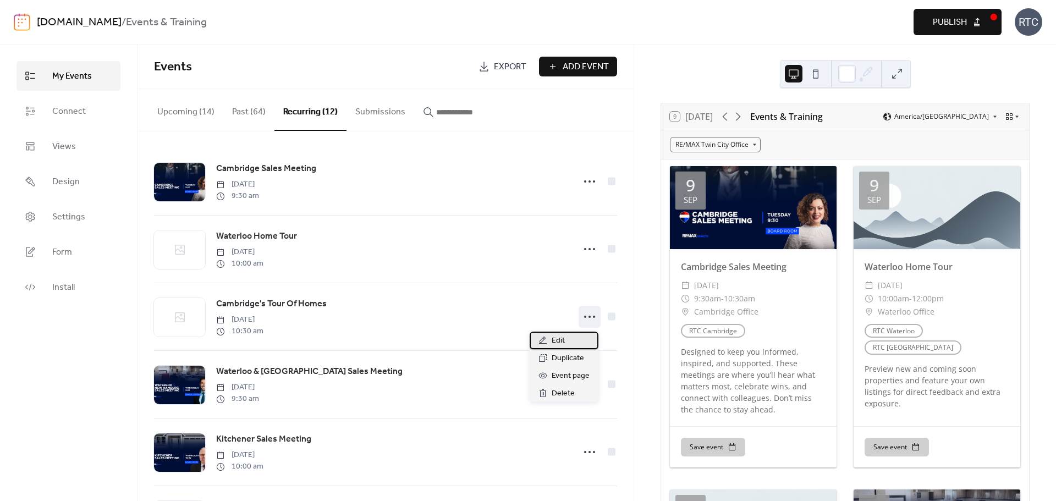
click at [566, 340] on div "Edit" at bounding box center [564, 341] width 69 height 18
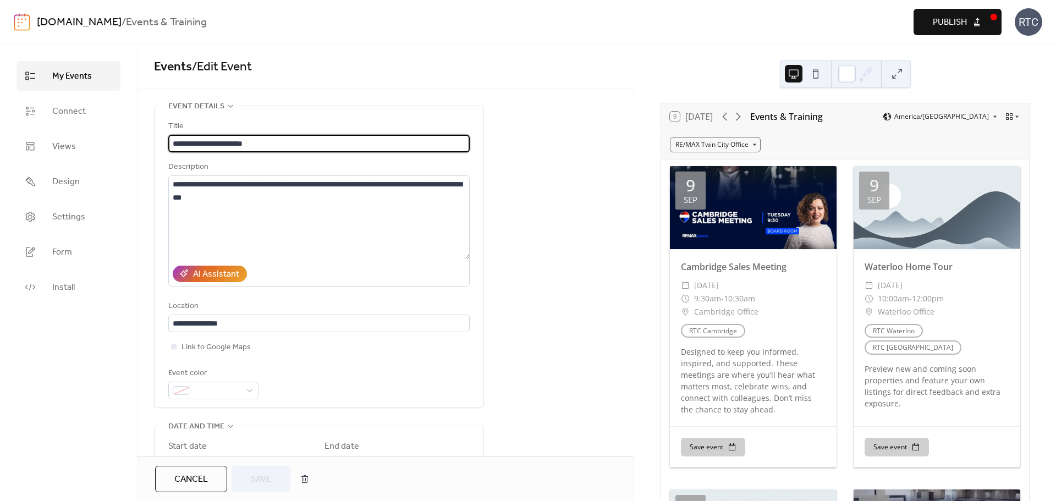
drag, startPoint x: 217, startPoint y: 140, endPoint x: 298, endPoint y: 141, distance: 81.4
click at [298, 141] on input "**********" at bounding box center [318, 144] width 301 height 18
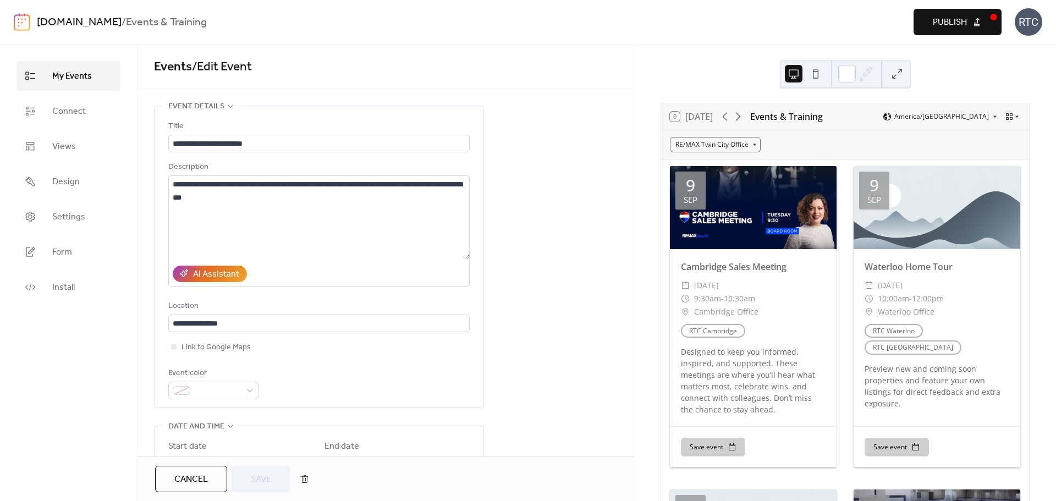
click at [200, 478] on span "Cancel" at bounding box center [191, 479] width 34 height 13
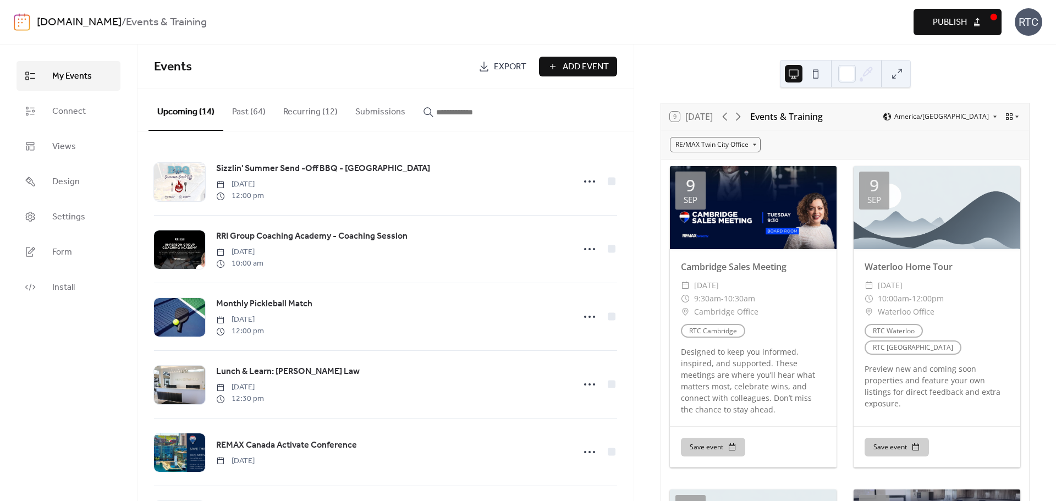
click at [290, 110] on button "Recurring (12)" at bounding box center [310, 109] width 72 height 41
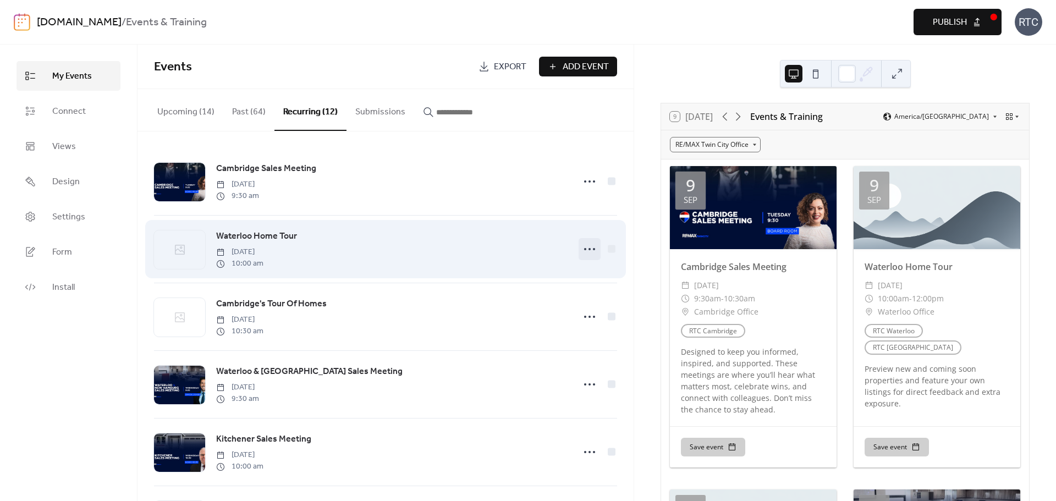
click at [584, 249] on circle at bounding box center [585, 249] width 2 height 2
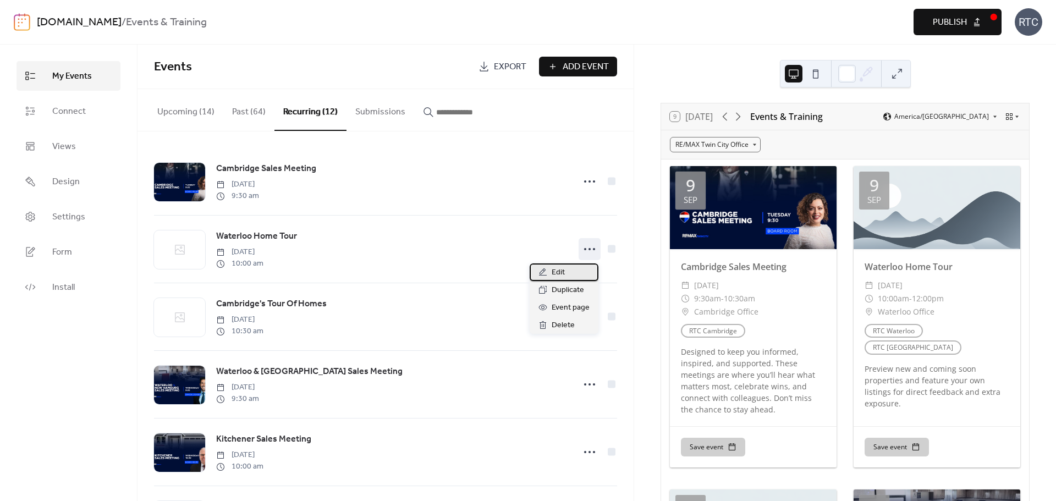
click at [547, 274] on icon at bounding box center [542, 272] width 9 height 9
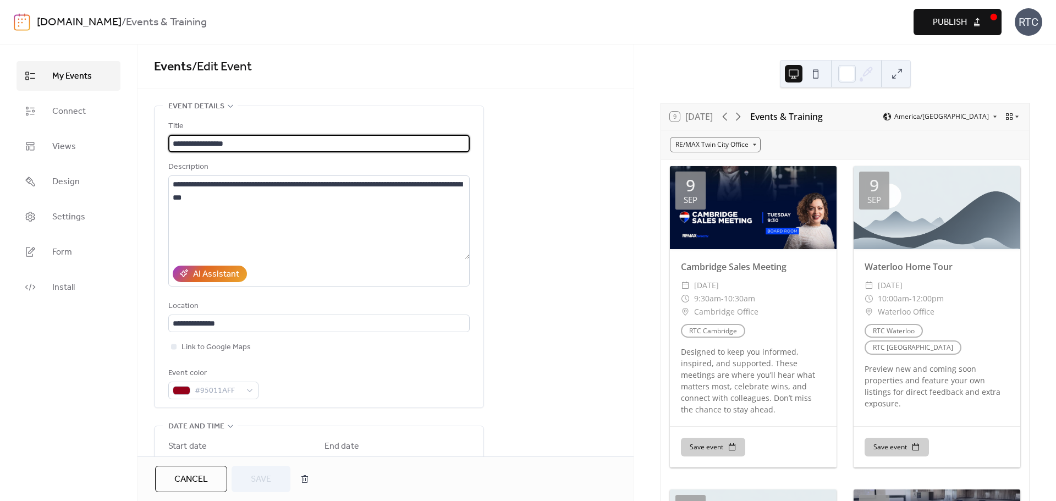
drag, startPoint x: 204, startPoint y: 143, endPoint x: 339, endPoint y: 146, distance: 134.8
click at [339, 146] on input "**********" at bounding box center [318, 144] width 301 height 18
click at [206, 140] on input "**********" at bounding box center [318, 144] width 301 height 18
type input "**********"
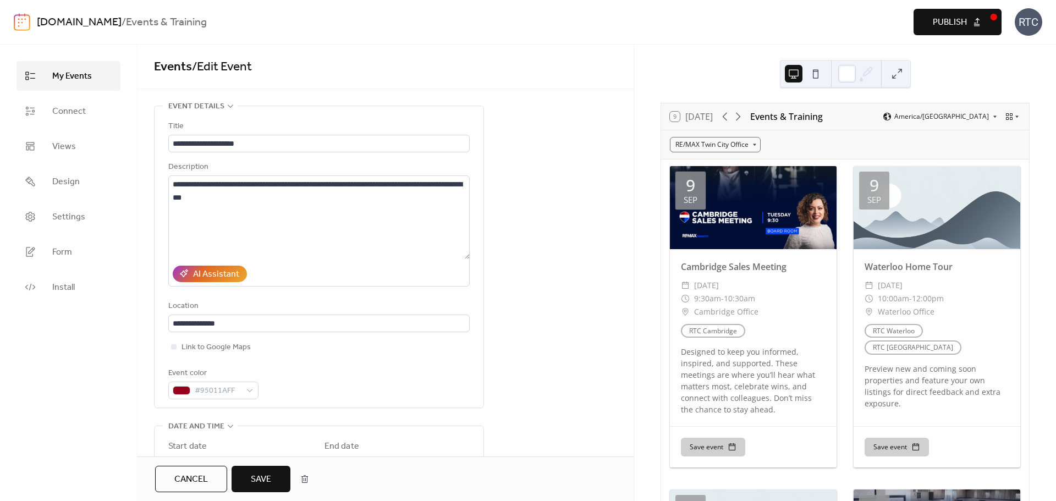
click at [257, 483] on span "Save" at bounding box center [261, 479] width 20 height 13
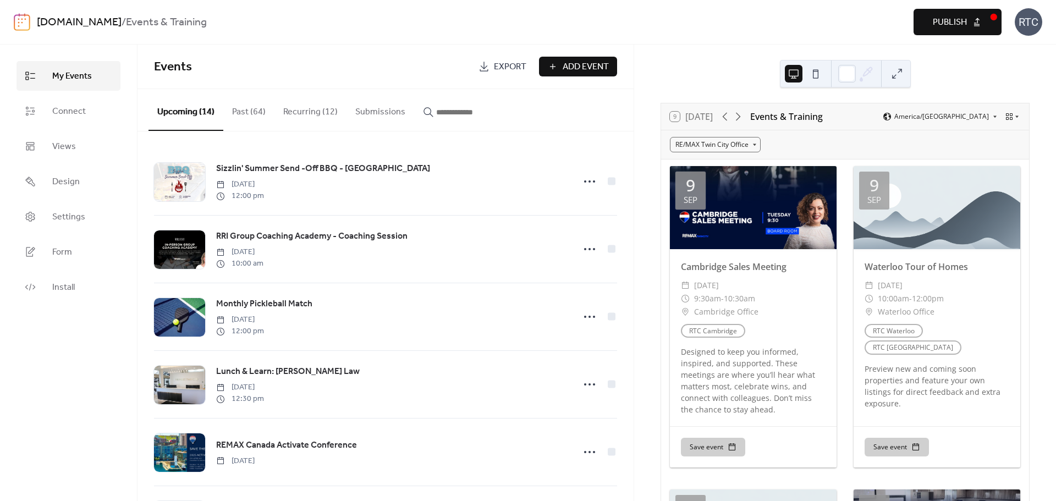
click at [310, 114] on button "Recurring (12)" at bounding box center [310, 109] width 72 height 41
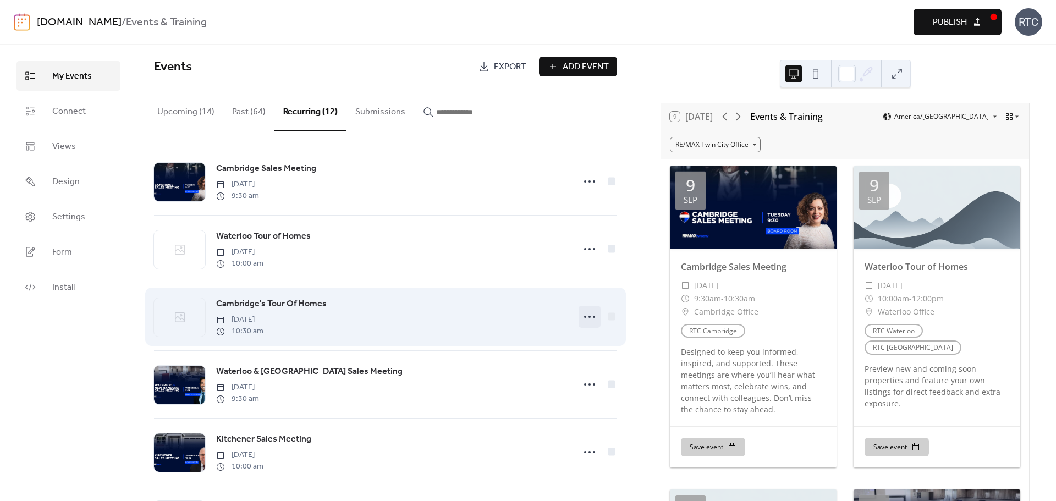
click at [587, 320] on icon at bounding box center [590, 317] width 18 height 18
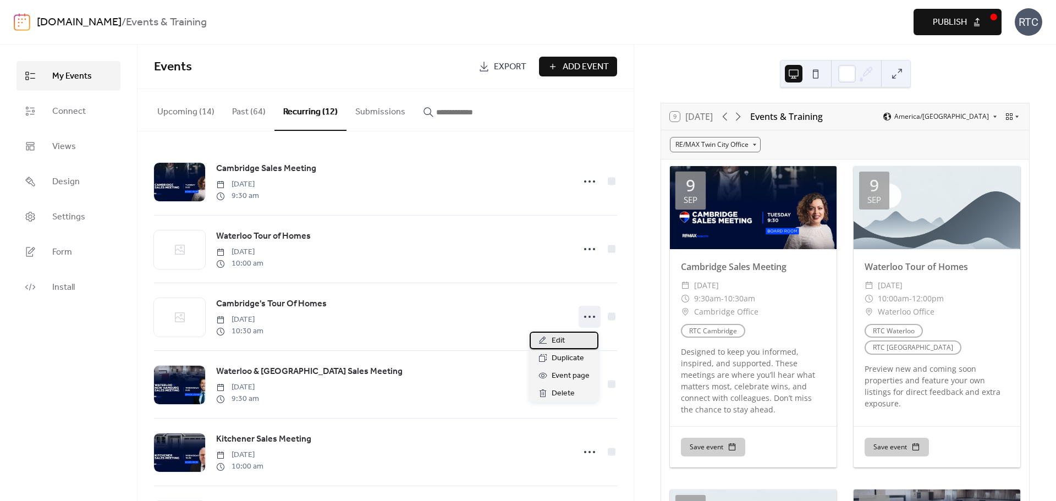
click at [565, 338] on div "Edit" at bounding box center [564, 341] width 69 height 18
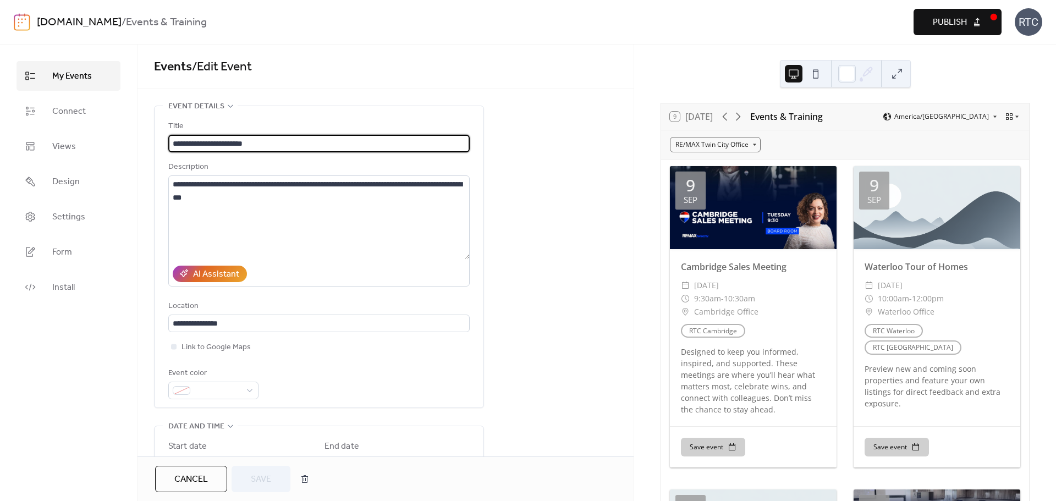
click at [207, 146] on input "**********" at bounding box center [318, 144] width 301 height 18
drag, startPoint x: 210, startPoint y: 140, endPoint x: 218, endPoint y: 138, distance: 9.0
click at [218, 138] on input "**********" at bounding box center [318, 144] width 301 height 18
type input "**********"
click at [270, 480] on span "Save" at bounding box center [261, 479] width 20 height 13
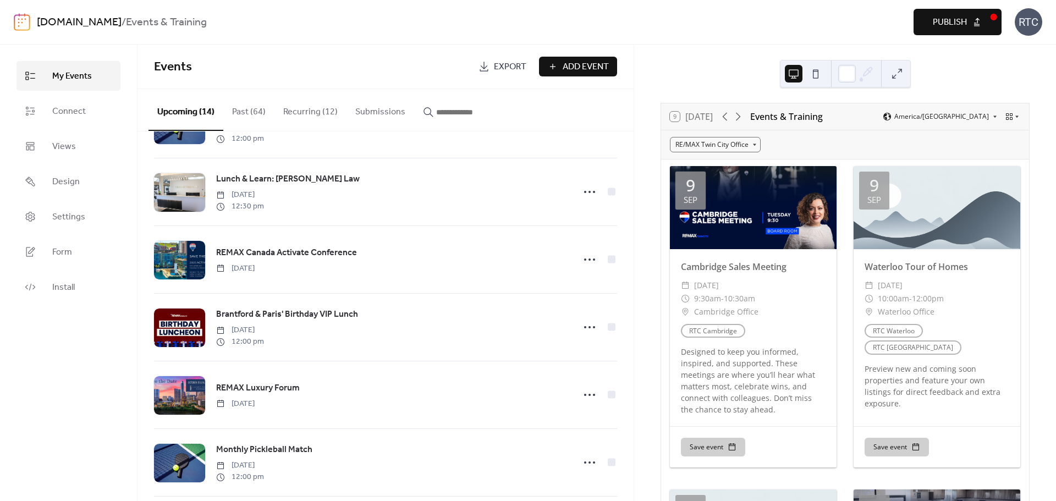
scroll to position [213, 0]
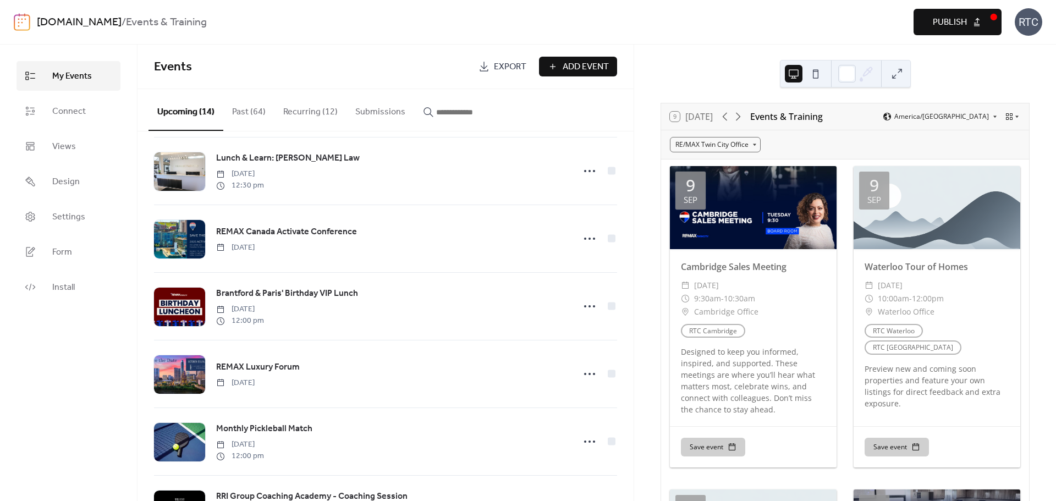
click at [280, 111] on button "Recurring (12)" at bounding box center [310, 109] width 72 height 41
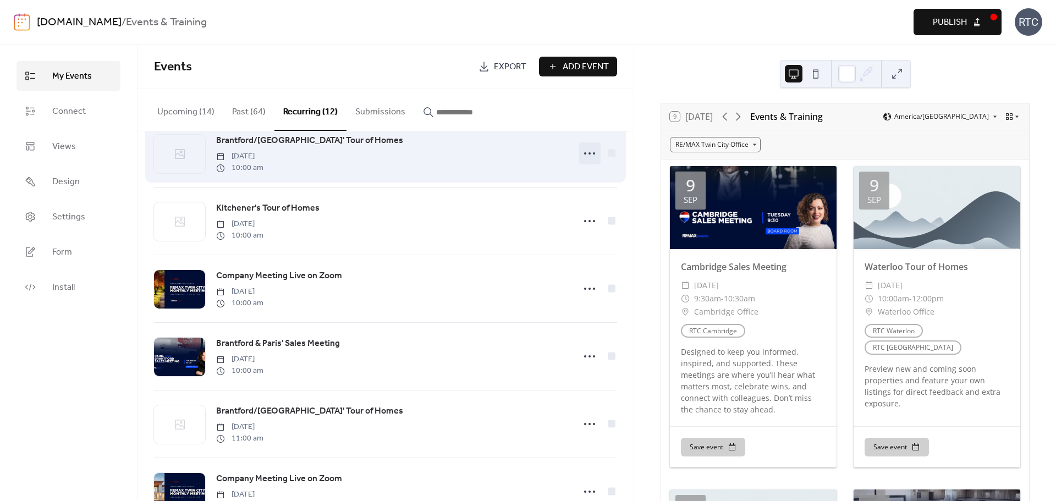
scroll to position [367, 0]
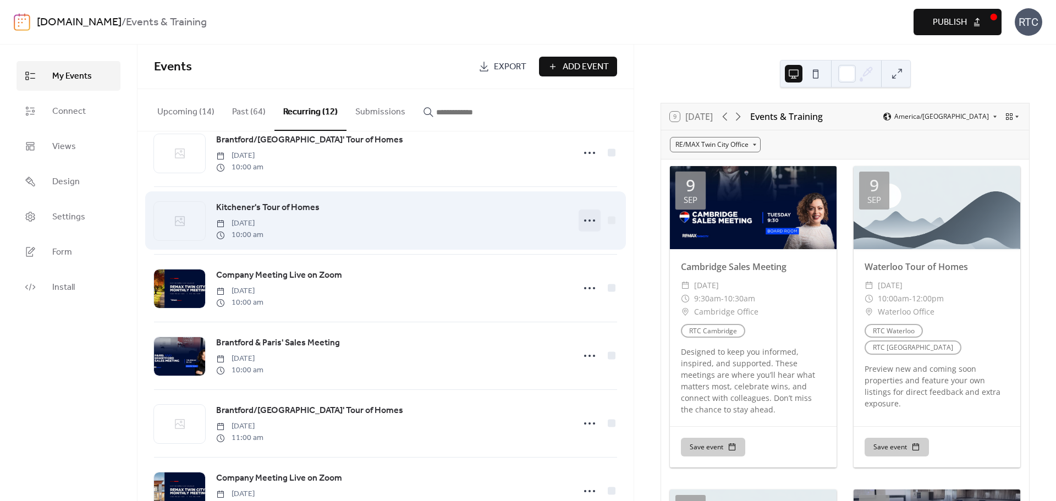
click at [578, 213] on div "Kitchener's Tour of Homes [DATE] 10:00 am" at bounding box center [385, 220] width 463 height 67
click at [585, 229] on icon at bounding box center [590, 221] width 18 height 18
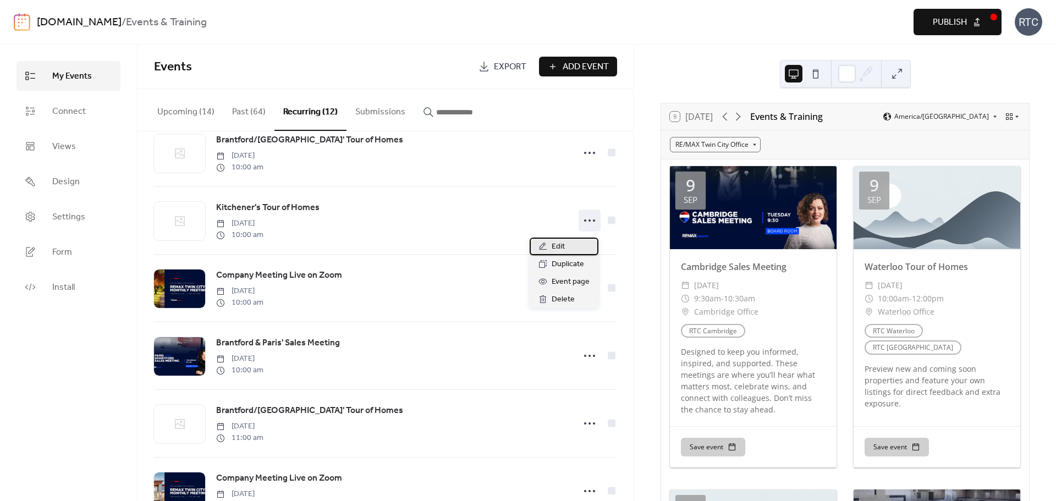
click at [564, 239] on div "Edit" at bounding box center [564, 247] width 69 height 18
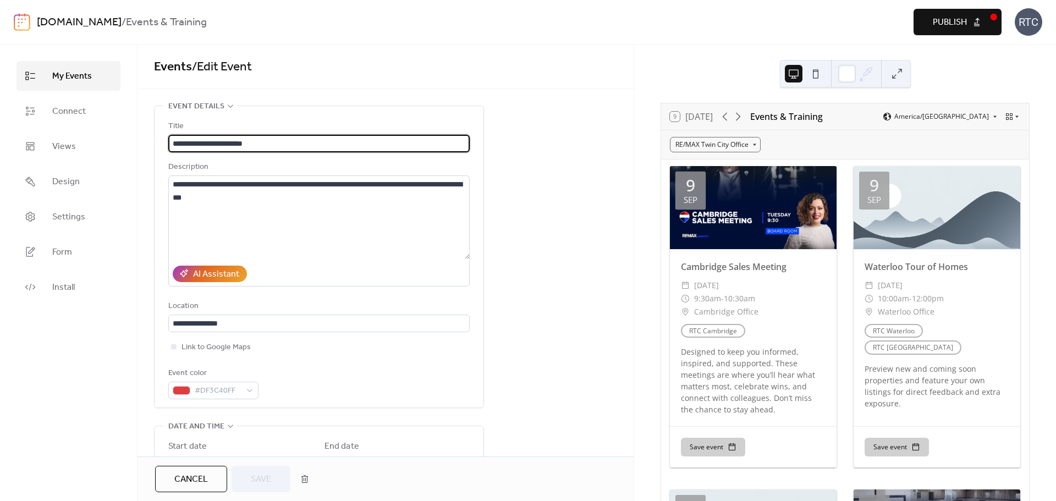
click at [211, 143] on input "**********" at bounding box center [318, 144] width 301 height 18
type input "**********"
click at [257, 478] on span "Save" at bounding box center [261, 479] width 20 height 13
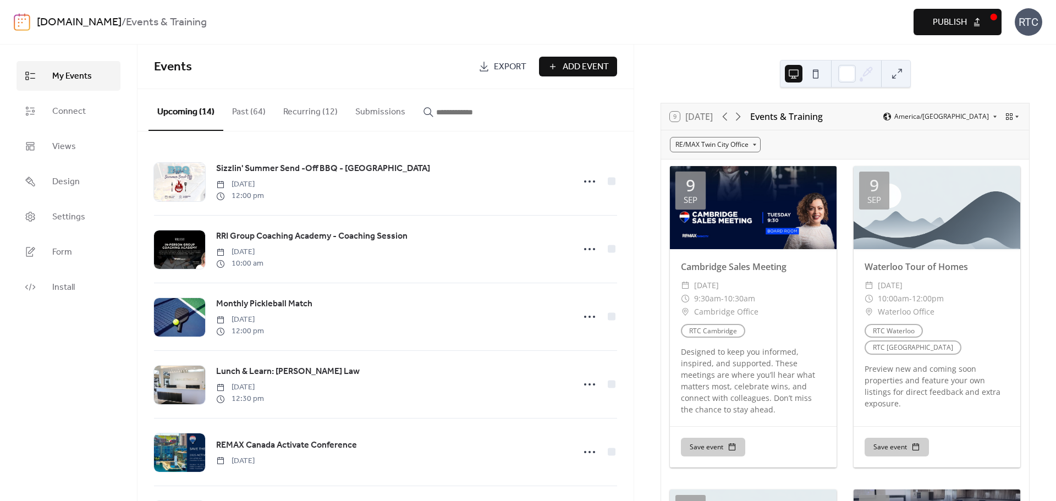
click at [935, 23] on span "Publish" at bounding box center [950, 22] width 34 height 13
